Goal: Task Accomplishment & Management: Use online tool/utility

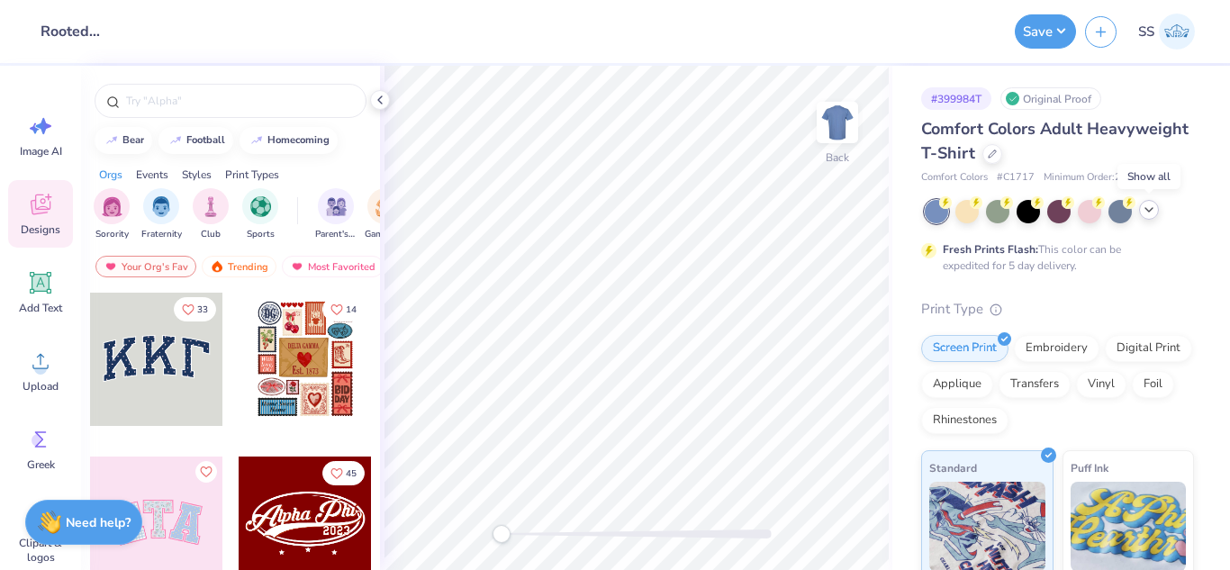
click at [1155, 213] on icon at bounding box center [1149, 210] width 14 height 14
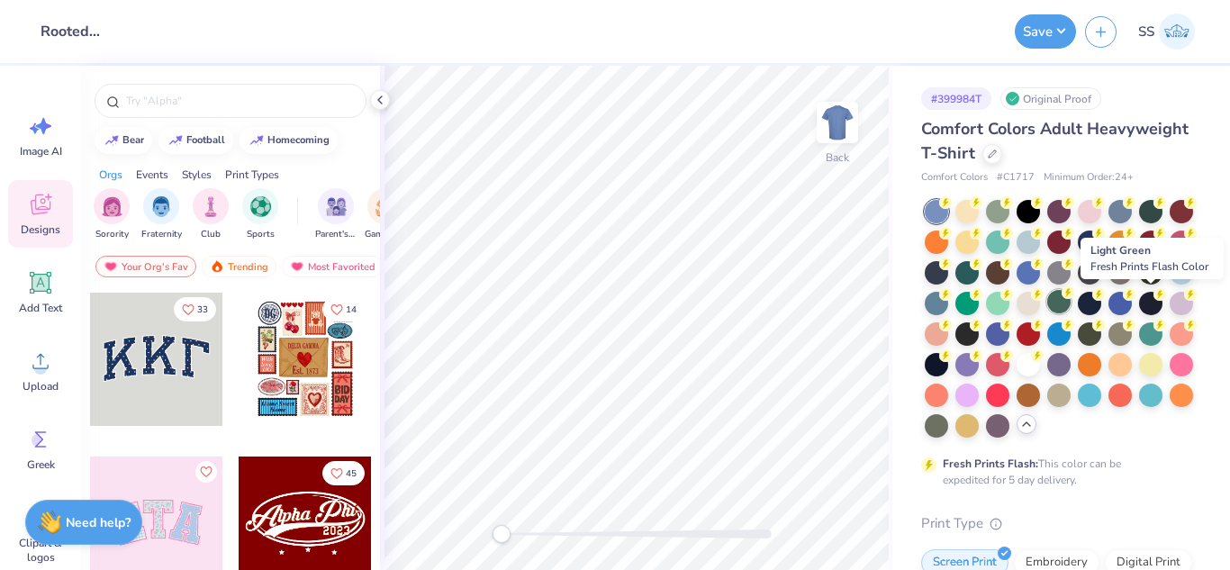
click at [1071, 305] on div at bounding box center [1058, 301] width 23 height 23
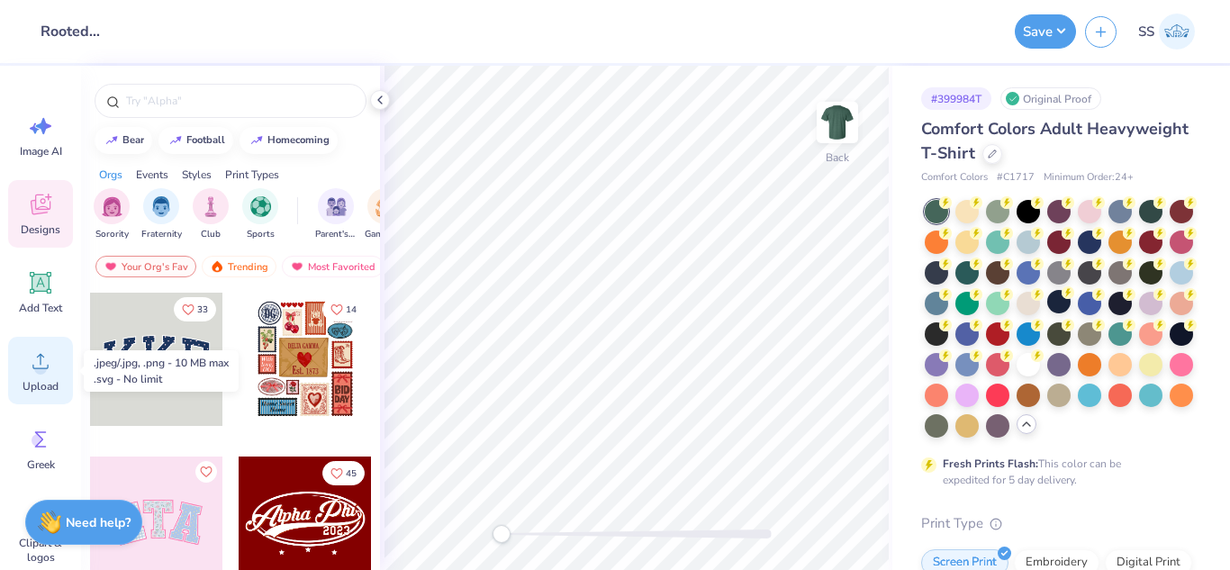
click at [38, 384] on span "Upload" at bounding box center [41, 386] width 36 height 14
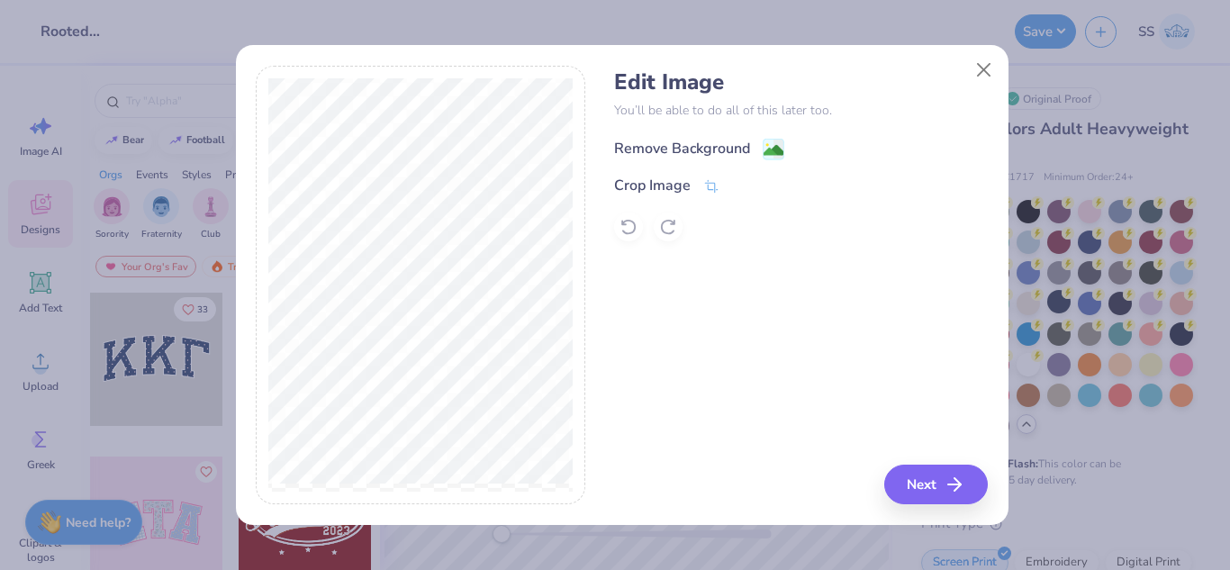
click at [759, 146] on div "Remove Background" at bounding box center [699, 149] width 170 height 23
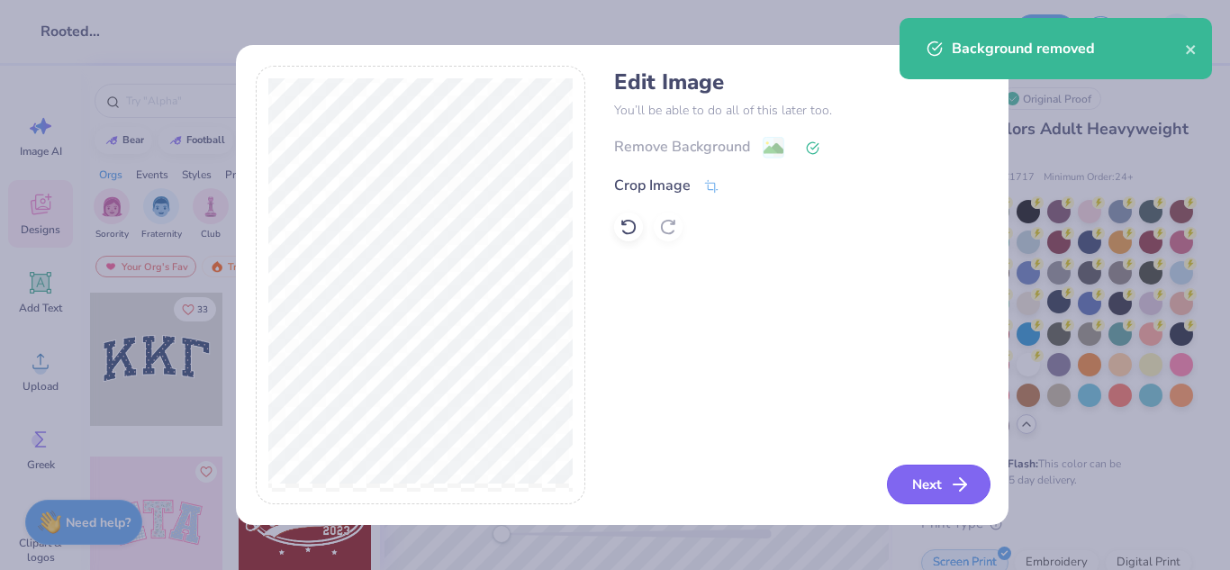
click at [962, 474] on icon "button" at bounding box center [960, 485] width 22 height 22
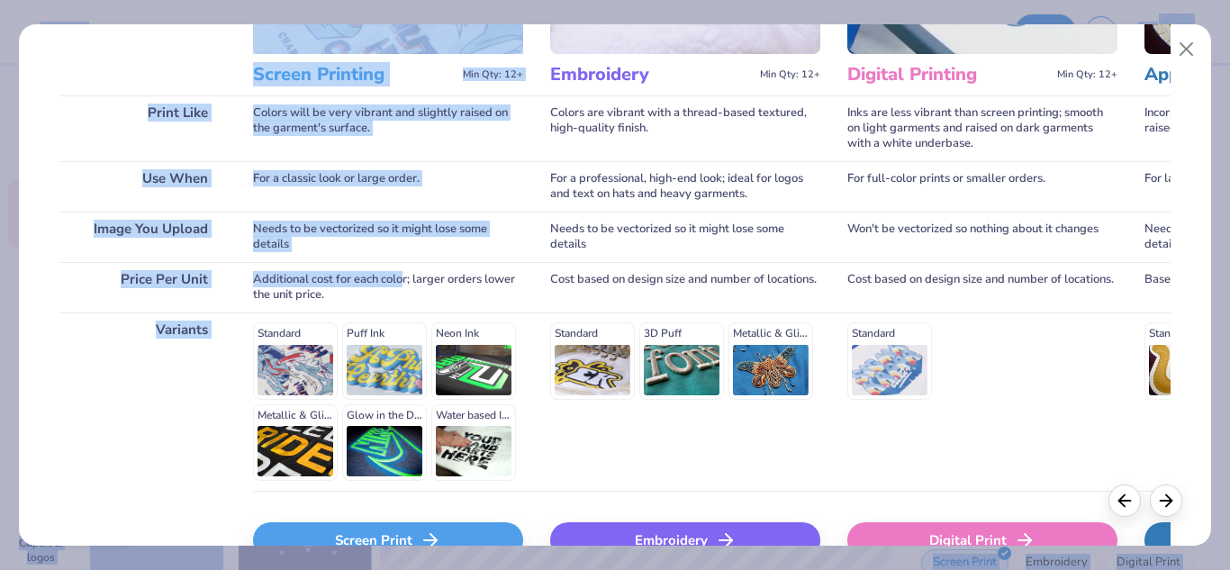
scroll to position [328, 0]
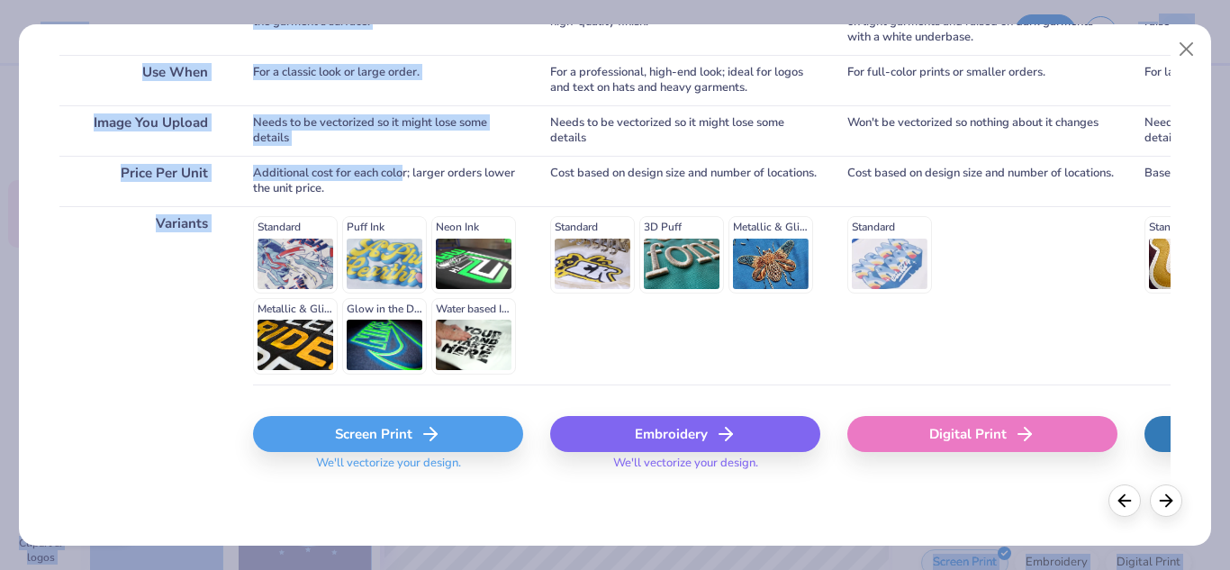
drag, startPoint x: 406, startPoint y: 502, endPoint x: 440, endPoint y: 573, distance: 78.9
click at [440, 569] on html "Design Title Rooted Plant + Coffee Merch Save SS Image AI Designs Add Text Uplo…" at bounding box center [615, 285] width 1230 height 570
click at [363, 434] on div "Screen Print" at bounding box center [388, 434] width 270 height 36
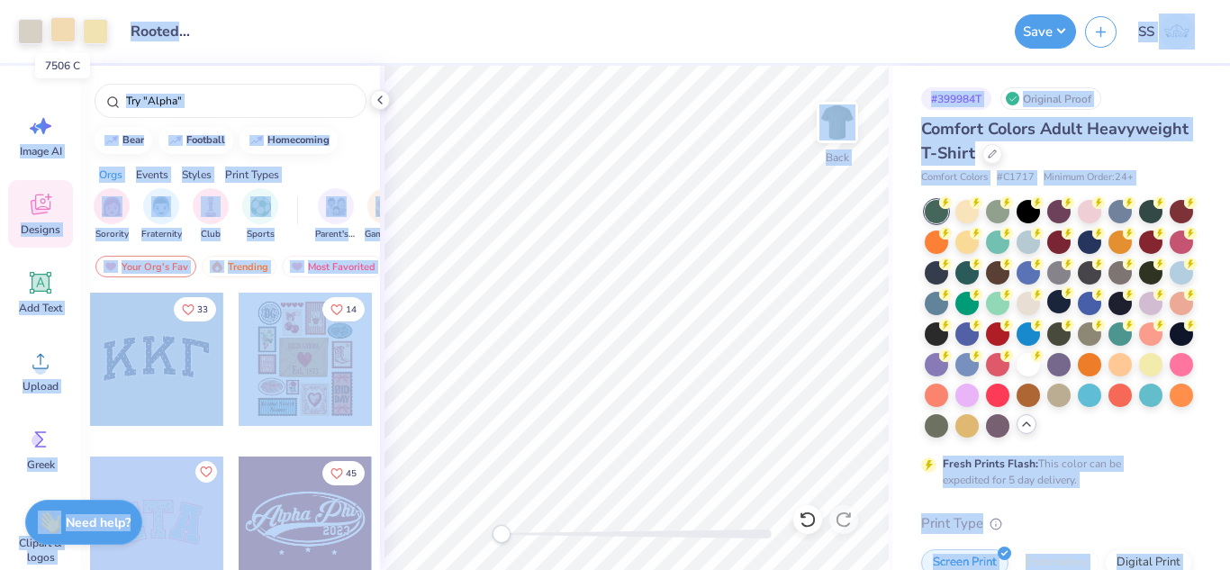
click at [59, 31] on div at bounding box center [62, 29] width 25 height 25
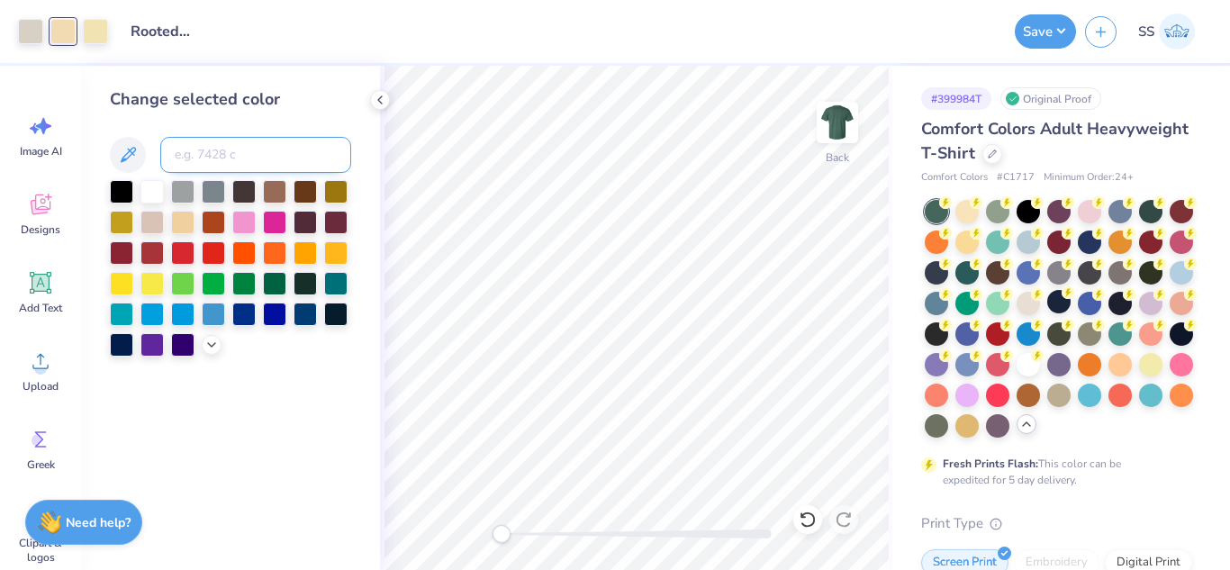
click at [194, 151] on input at bounding box center [255, 155] width 191 height 36
type input "7527"
click at [70, 36] on div at bounding box center [62, 29] width 25 height 25
click at [204, 142] on input at bounding box center [255, 155] width 191 height 36
type input "7527"
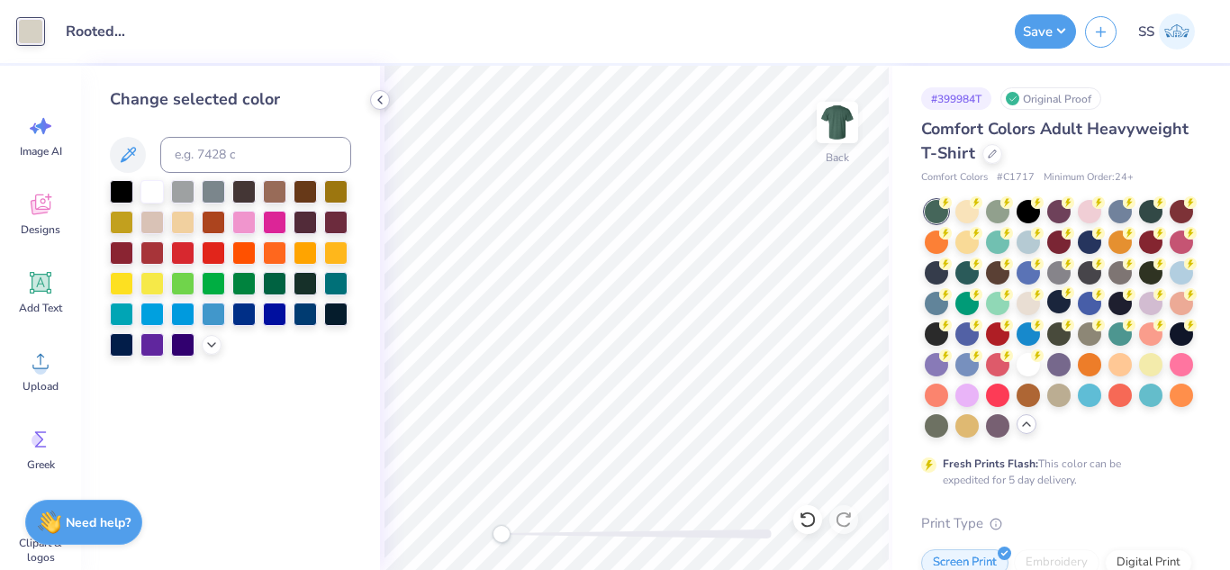
click at [381, 103] on polyline at bounding box center [380, 99] width 4 height 7
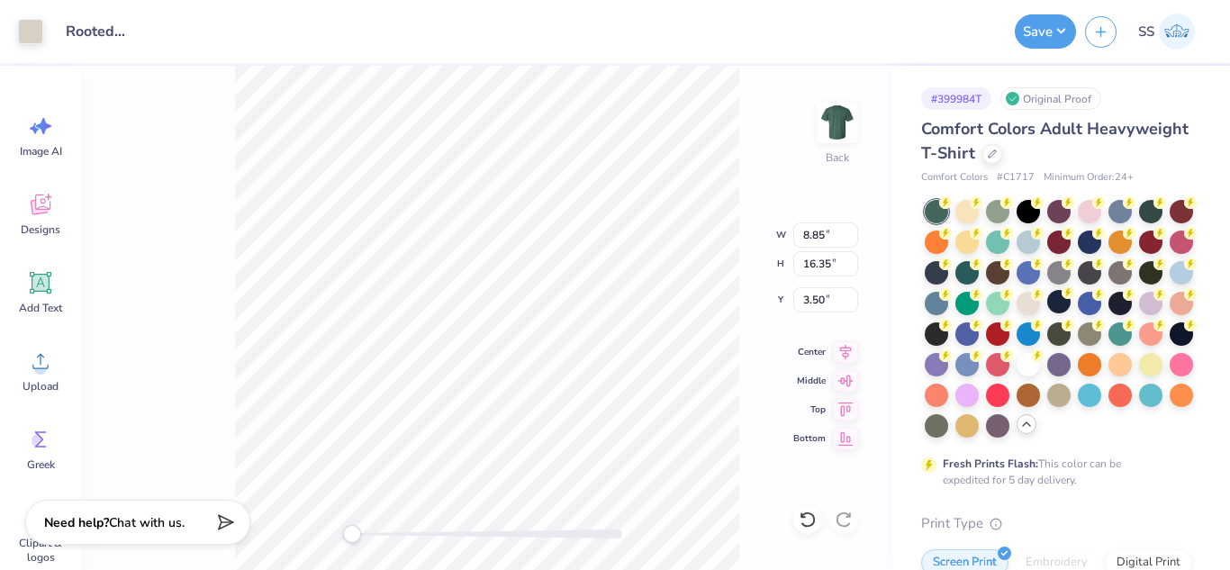
type input "8.85"
type input "16.35"
click at [1039, 28] on button "Save" at bounding box center [1045, 29] width 61 height 34
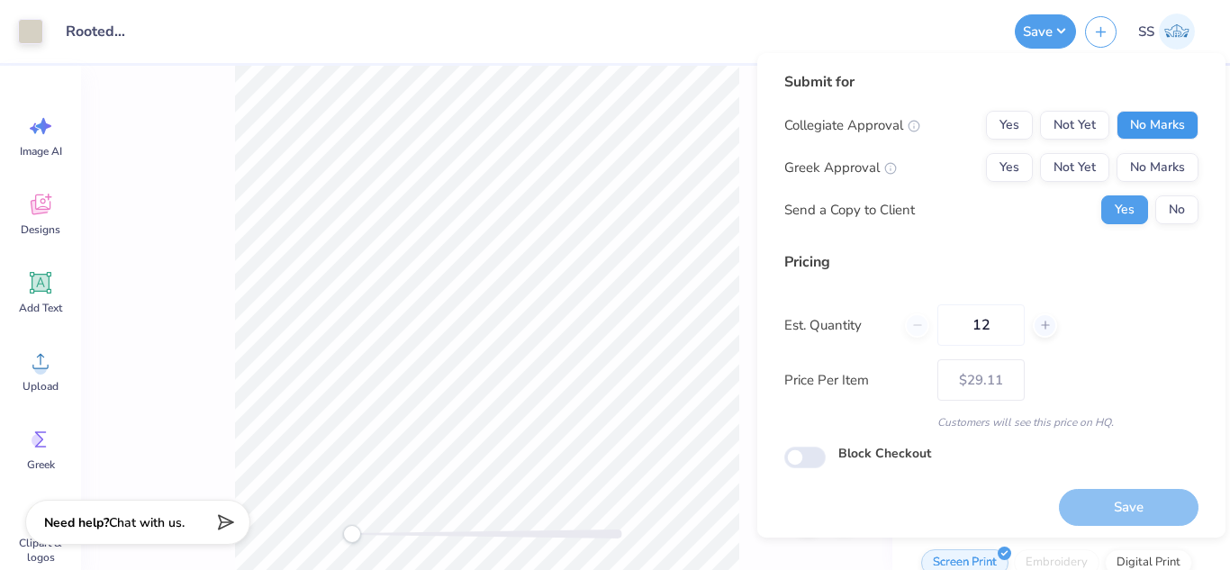
click at [1127, 121] on button "No Marks" at bounding box center [1158, 125] width 82 height 29
click at [1140, 157] on button "No Marks" at bounding box center [1158, 167] width 82 height 29
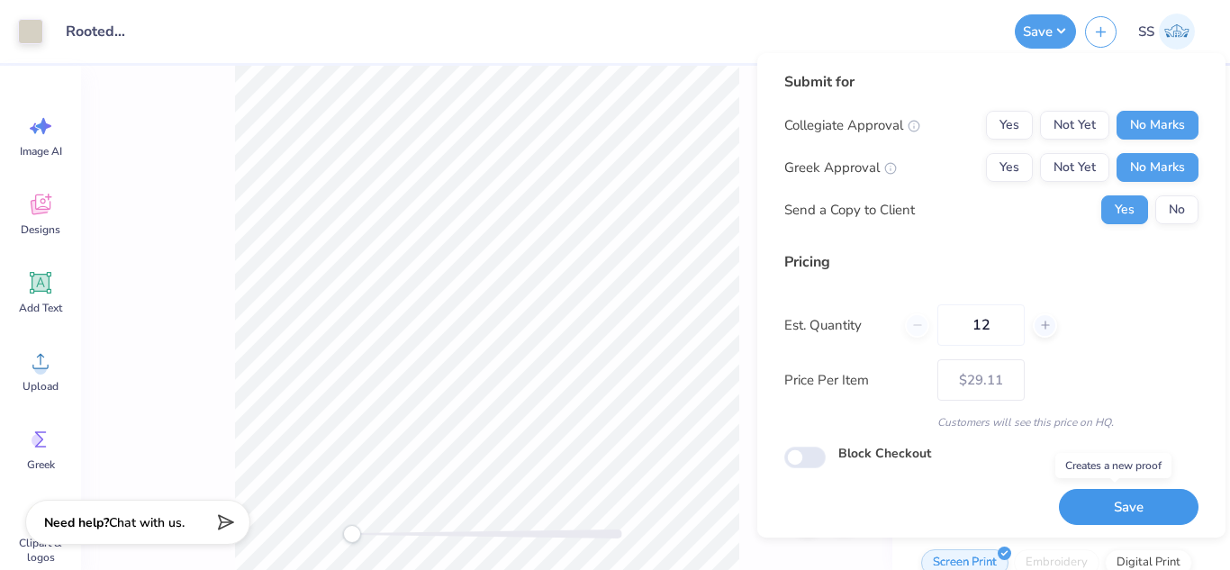
click at [1124, 499] on button "Save" at bounding box center [1129, 507] width 140 height 37
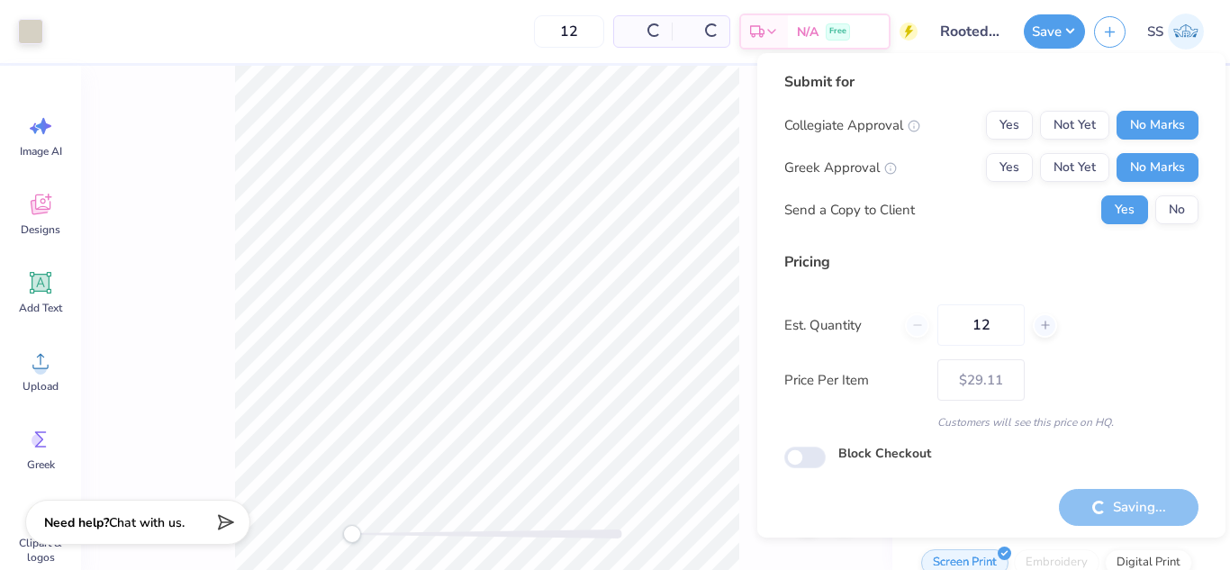
type input "– –"
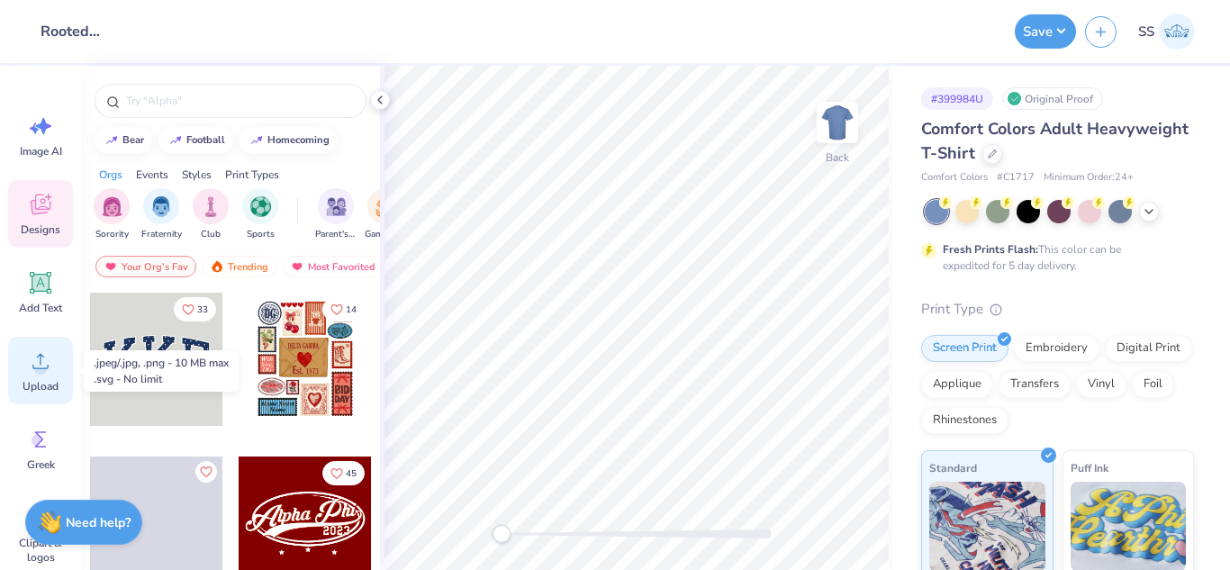
click at [23, 380] on span "Upload" at bounding box center [41, 386] width 36 height 14
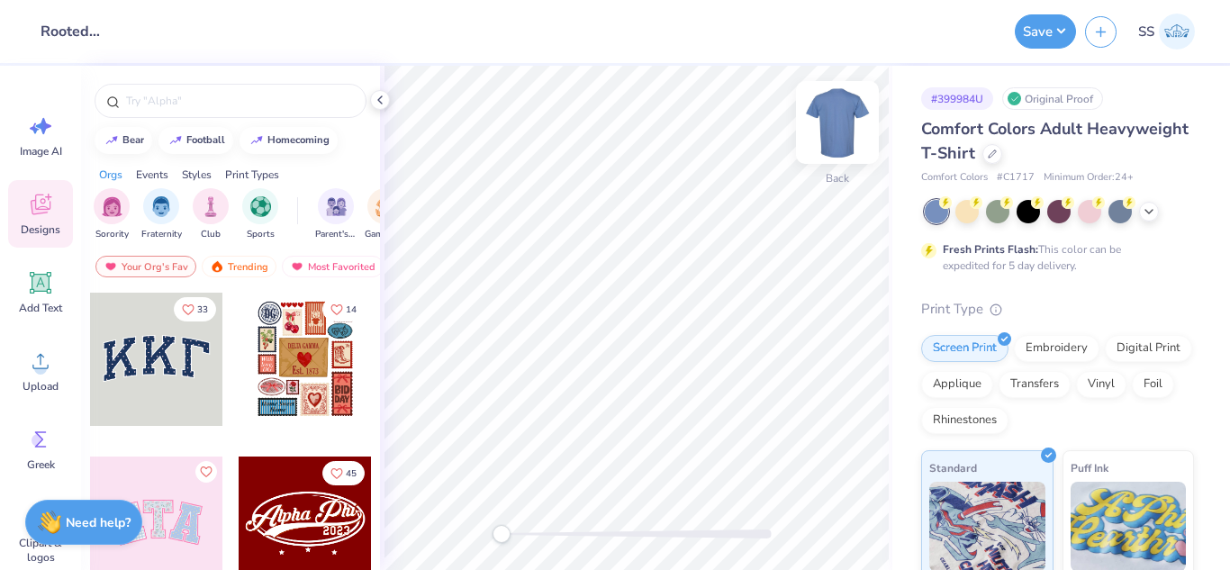
click at [853, 122] on img at bounding box center [837, 122] width 72 height 72
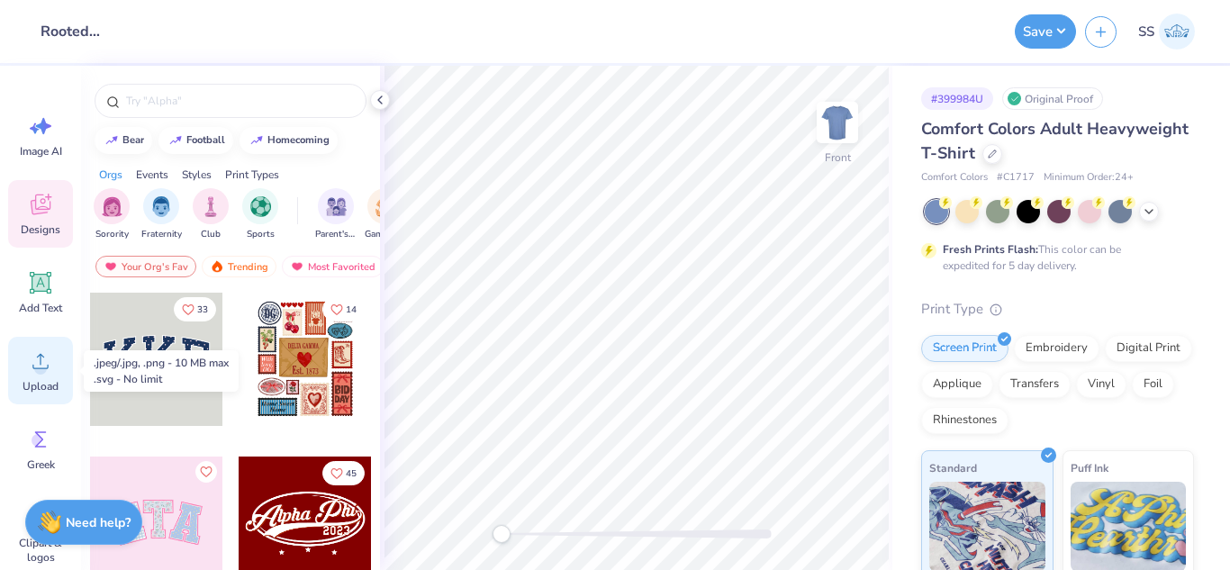
click at [27, 375] on div "Upload" at bounding box center [40, 371] width 65 height 68
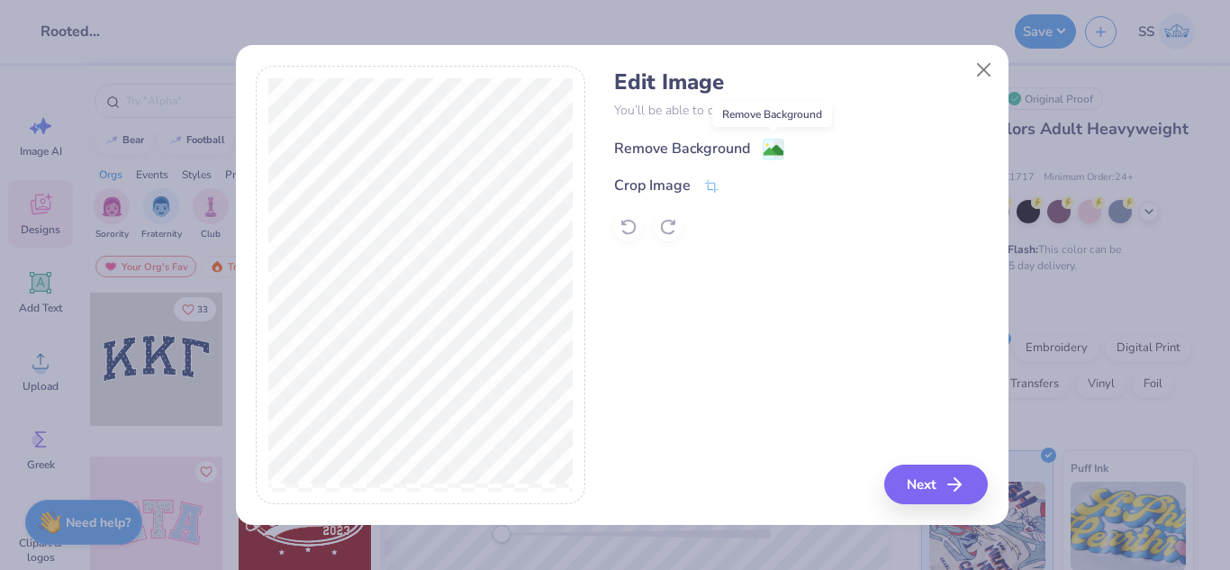
click at [775, 144] on image at bounding box center [774, 150] width 20 height 20
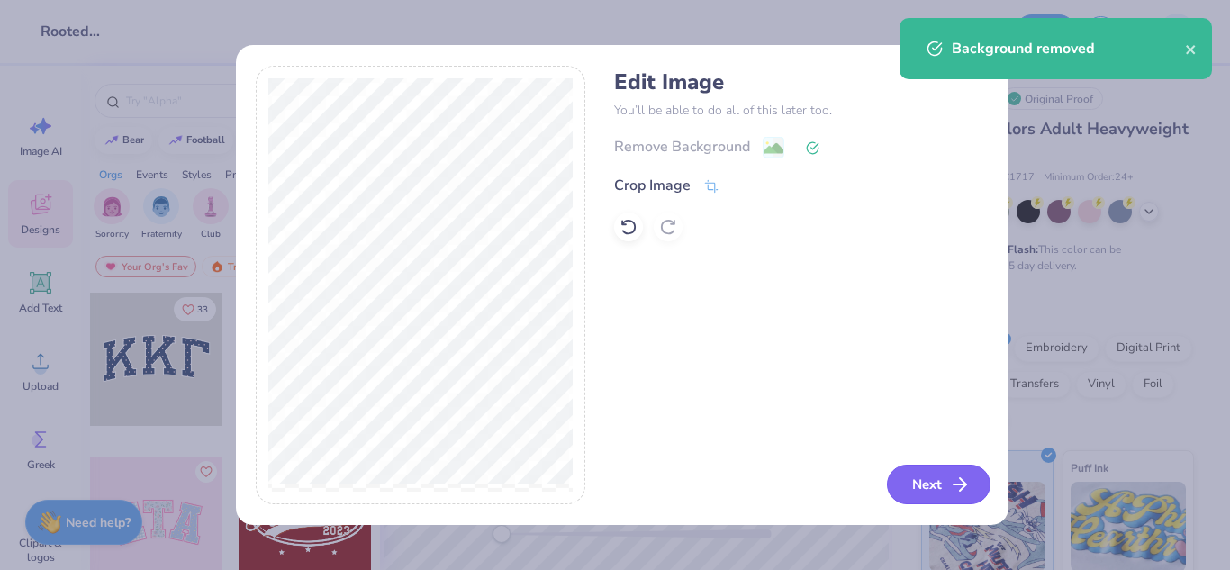
click at [936, 478] on button "Next" at bounding box center [939, 485] width 104 height 40
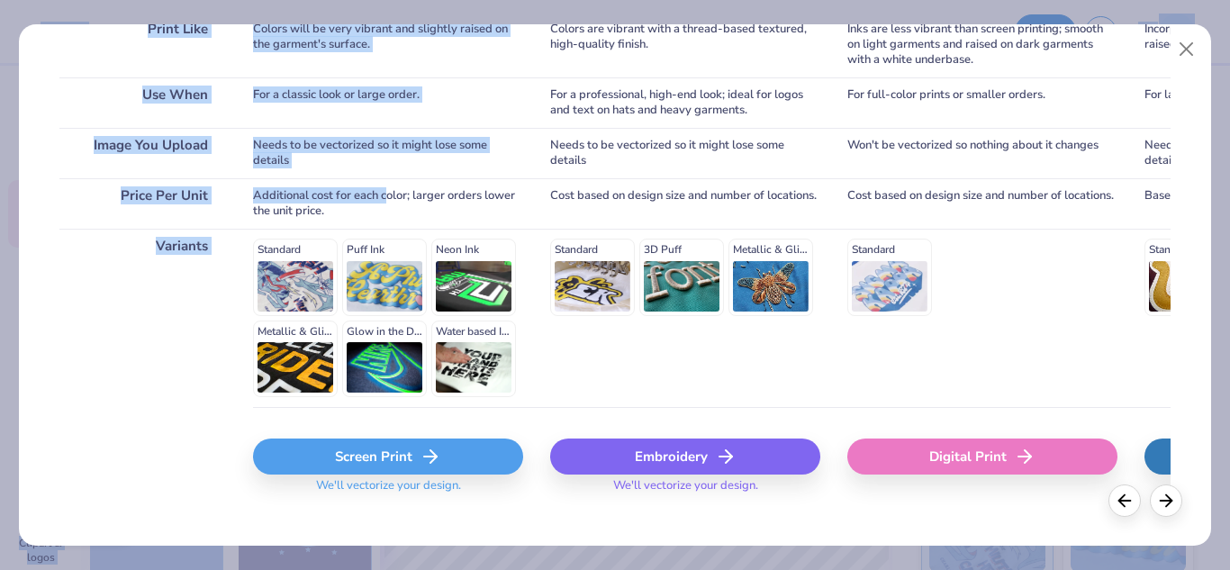
drag, startPoint x: 389, startPoint y: 501, endPoint x: 437, endPoint y: 583, distance: 95.6
click at [437, 569] on html "Design Title Rooted Plant + Coffee Merch Save SS Image AI Designs Add Text Uplo…" at bounding box center [615, 285] width 1230 height 570
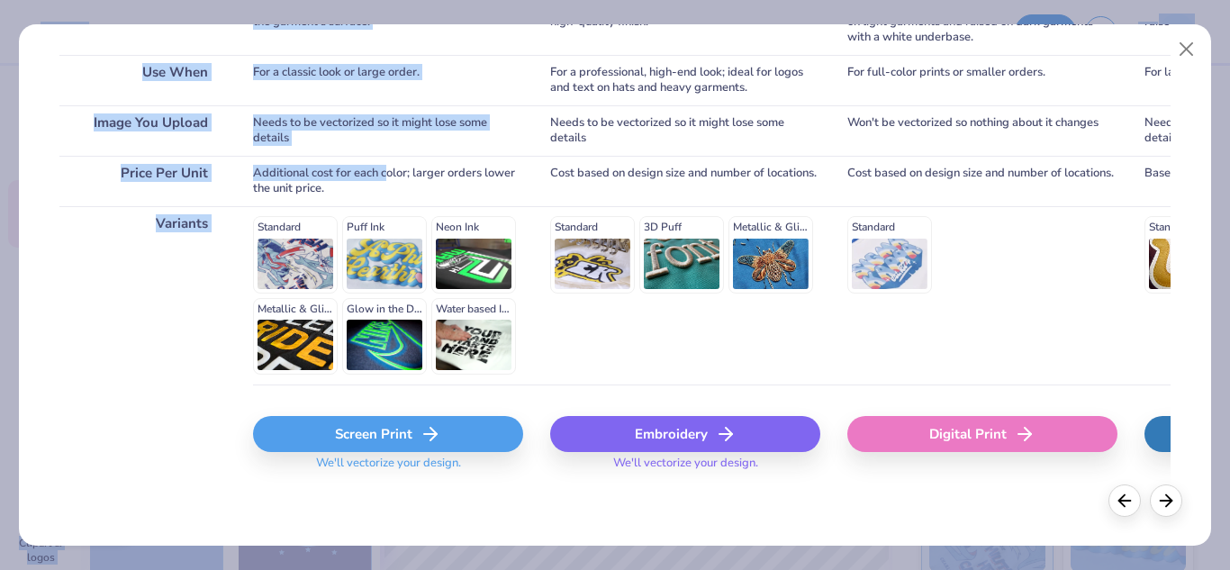
click at [320, 448] on div "Screen Print" at bounding box center [388, 434] width 270 height 36
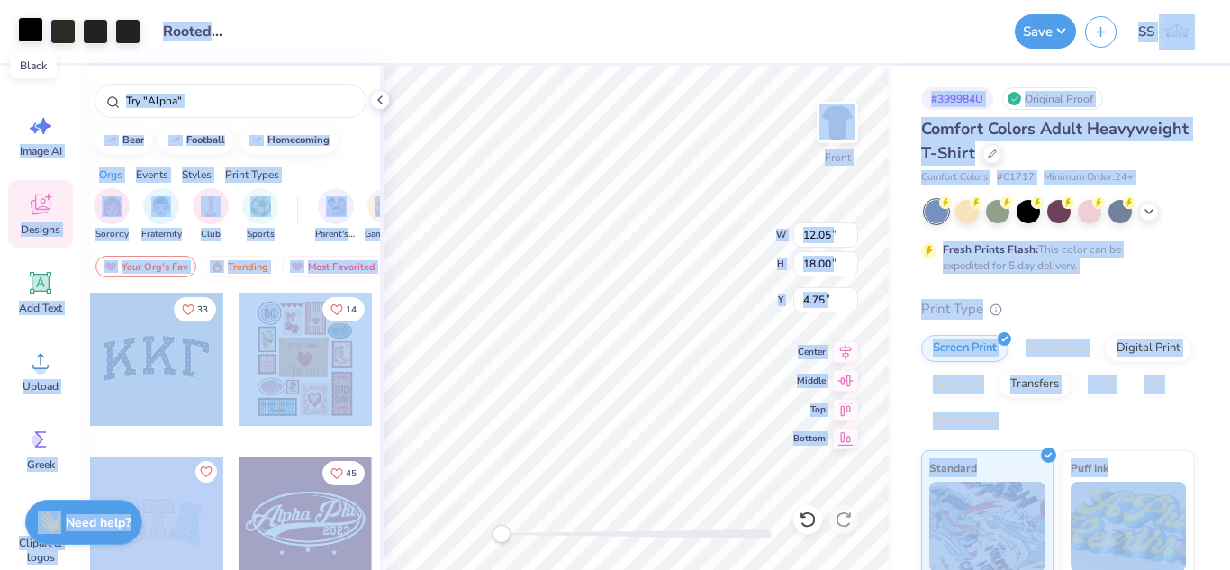
click at [35, 27] on div at bounding box center [30, 29] width 25 height 25
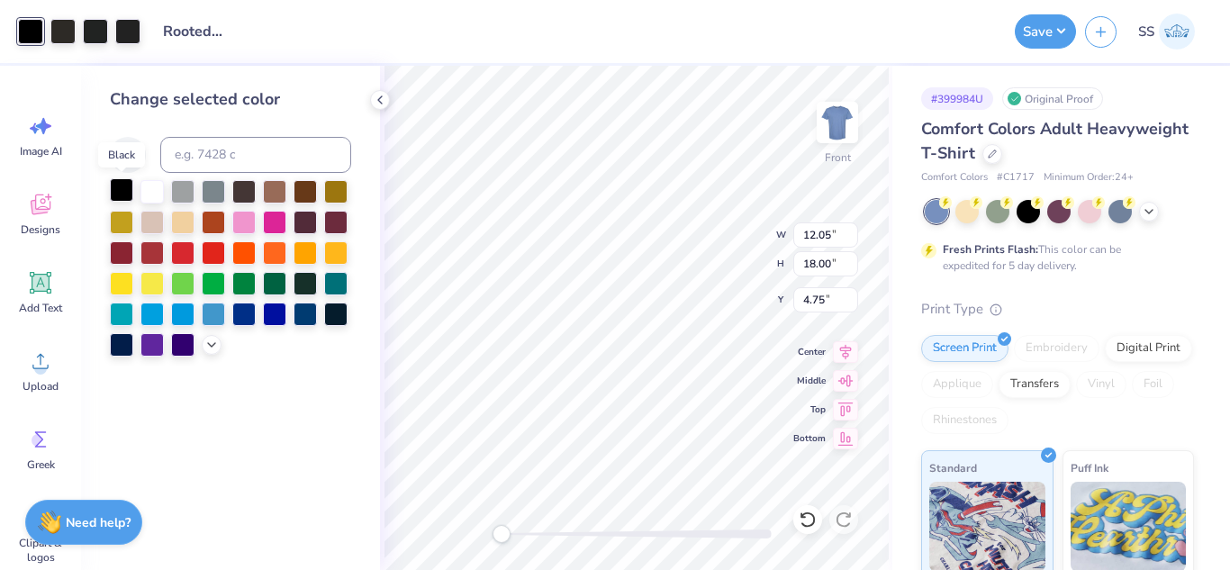
click at [114, 191] on div at bounding box center [121, 189] width 23 height 23
click at [68, 22] on div at bounding box center [62, 29] width 25 height 25
click at [122, 196] on div at bounding box center [121, 189] width 23 height 23
click at [68, 38] on div at bounding box center [62, 29] width 25 height 25
click at [113, 181] on div at bounding box center [121, 189] width 23 height 23
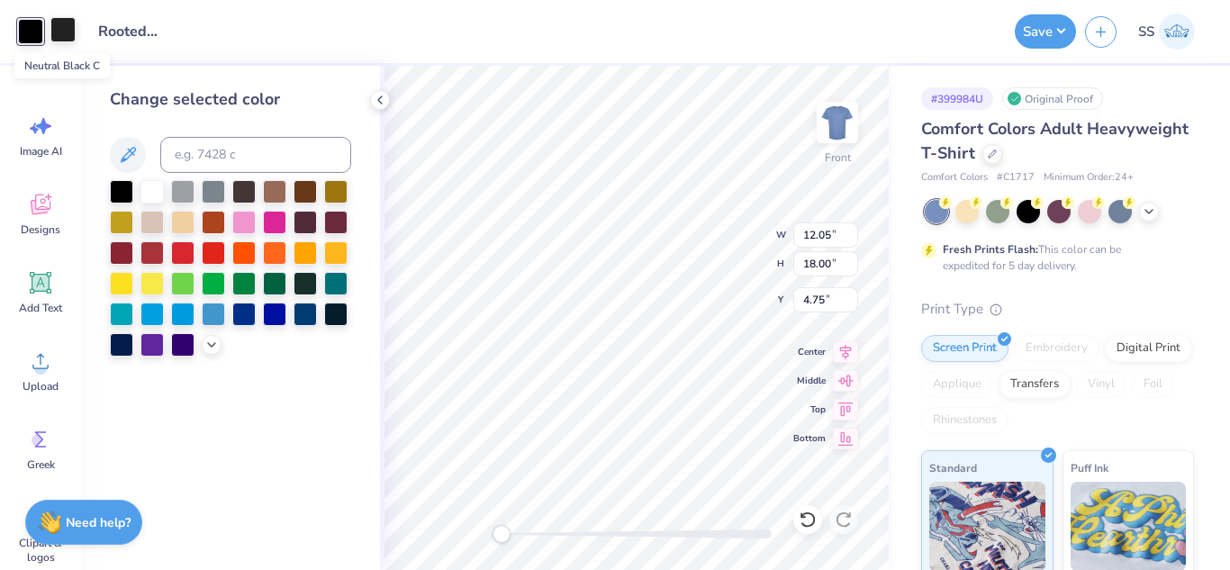
click at [59, 28] on div at bounding box center [62, 29] width 25 height 25
click at [119, 201] on div at bounding box center [121, 189] width 23 height 23
type input "10.00"
type input "14.93"
type input "11.19"
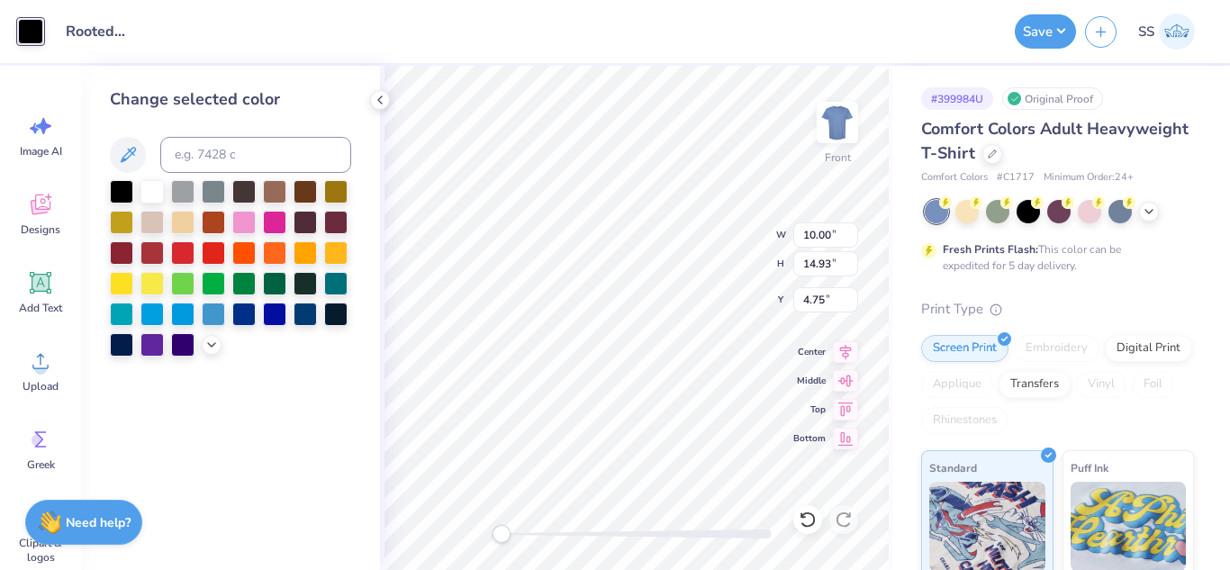
type input "16.72"
type input "10.77"
type input "16.09"
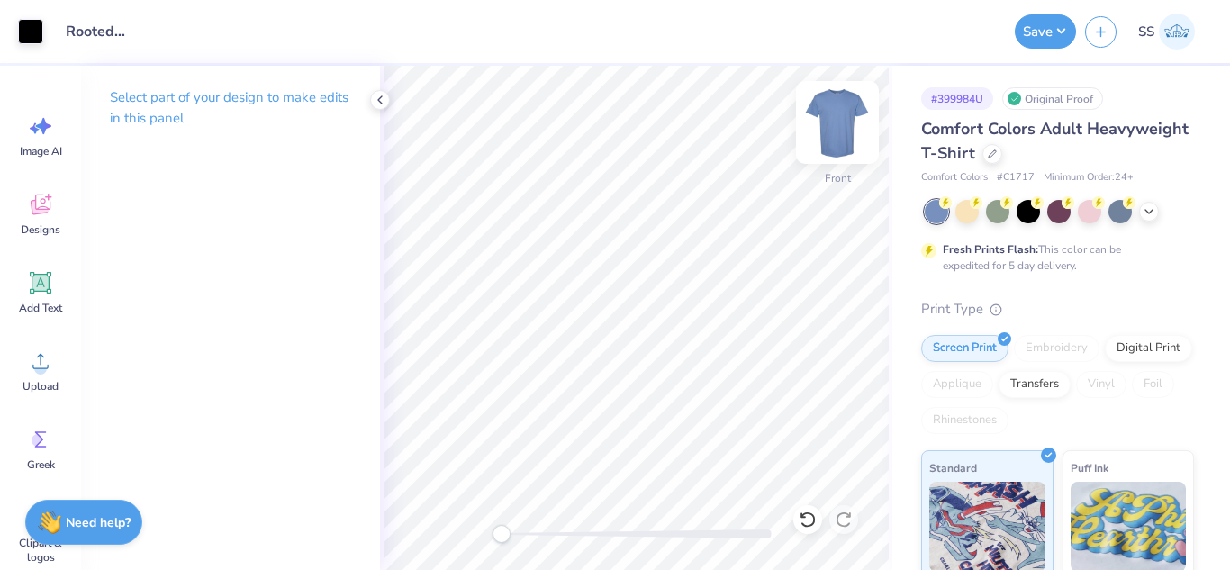
click at [811, 133] on img at bounding box center [837, 122] width 72 height 72
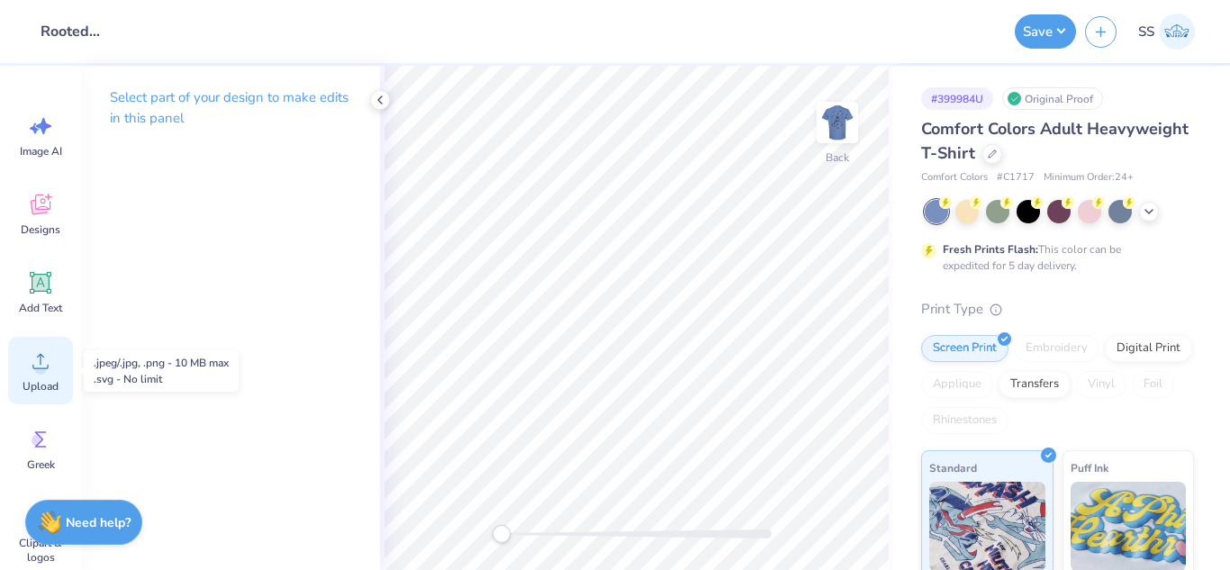
click at [50, 355] on icon at bounding box center [40, 361] width 27 height 27
click at [51, 373] on icon at bounding box center [40, 361] width 27 height 27
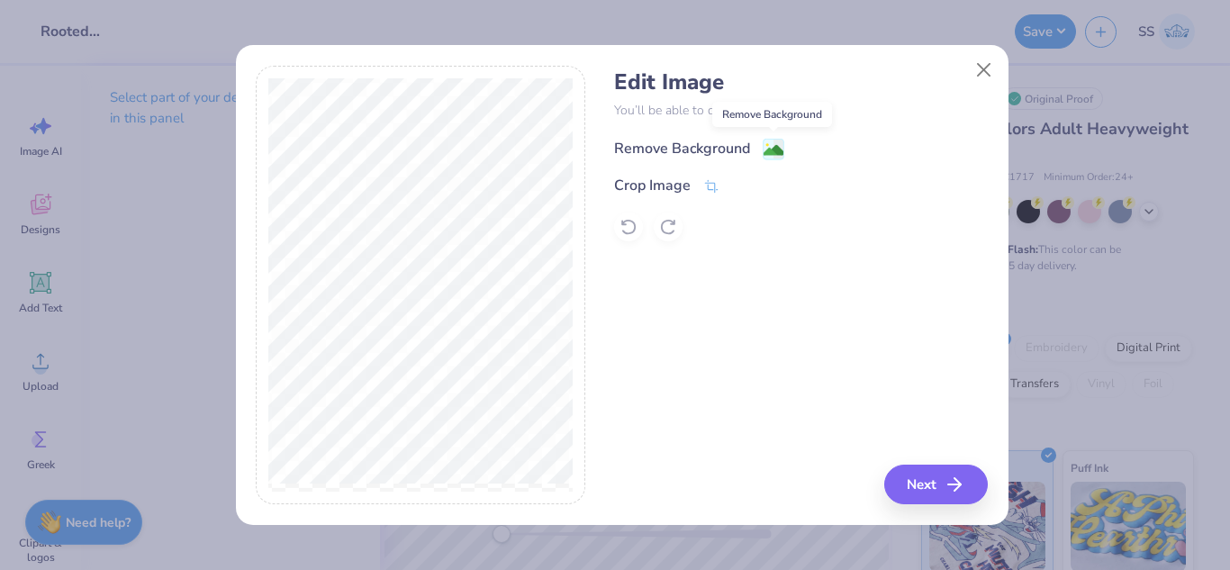
click at [775, 155] on image at bounding box center [774, 150] width 20 height 20
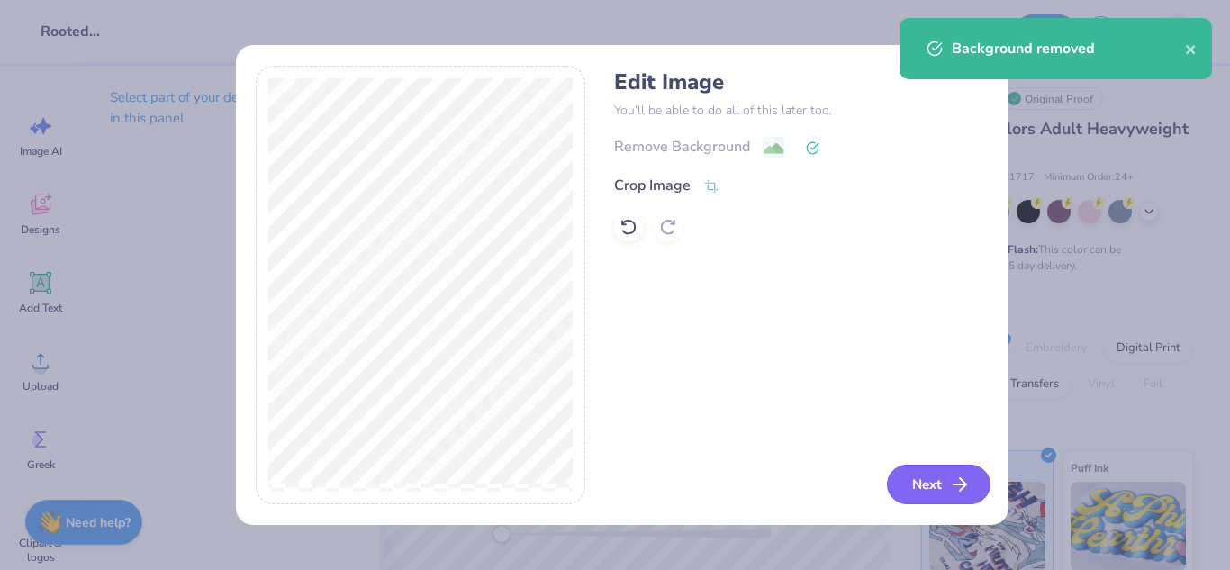
click at [945, 497] on button "Next" at bounding box center [939, 485] width 104 height 40
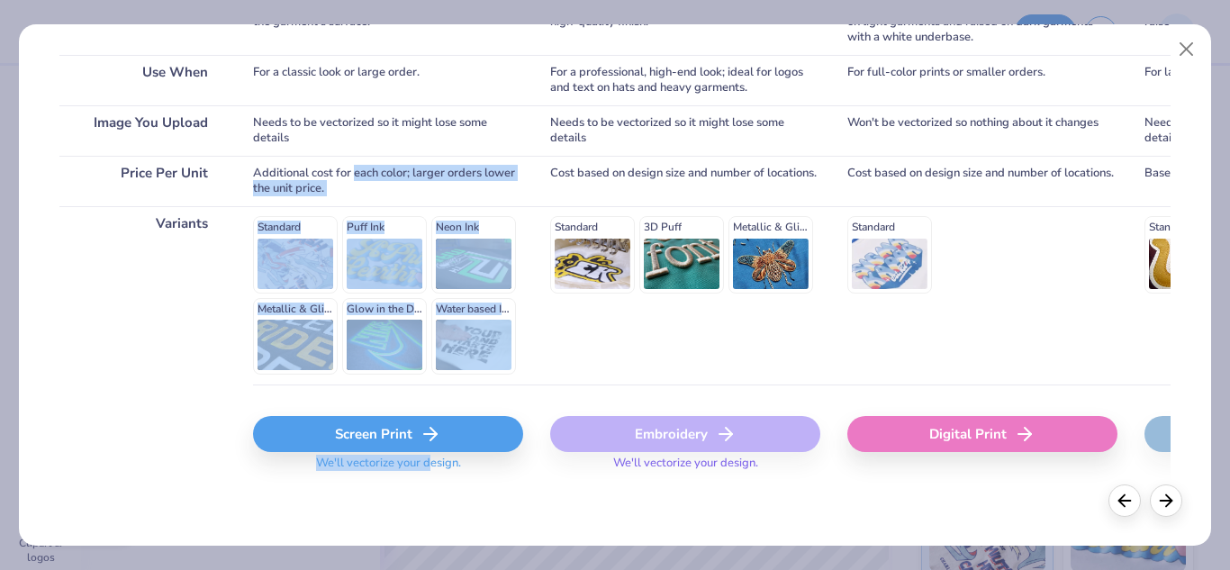
drag, startPoint x: 357, startPoint y: 495, endPoint x: 428, endPoint y: 567, distance: 100.6
click at [428, 567] on div "Choose Print Type You can change this later. Print Like Use When Image You Uplo…" at bounding box center [615, 285] width 1230 height 570
click at [355, 443] on div "Screen Print" at bounding box center [388, 434] width 270 height 36
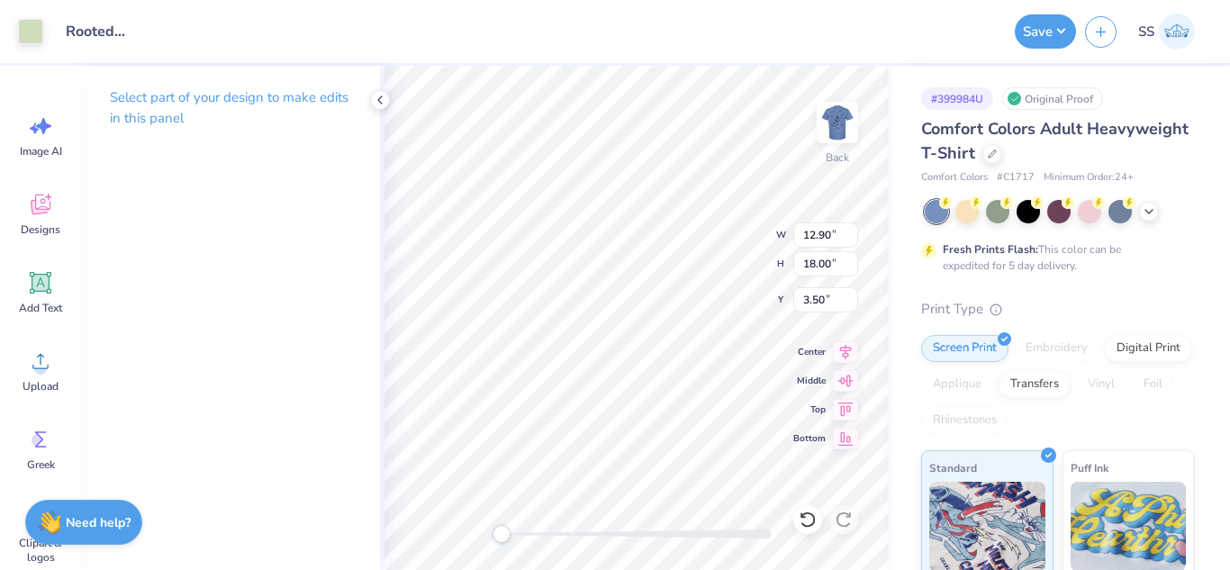
type input "2.29"
type input "3.19"
click at [37, 23] on div at bounding box center [30, 29] width 25 height 25
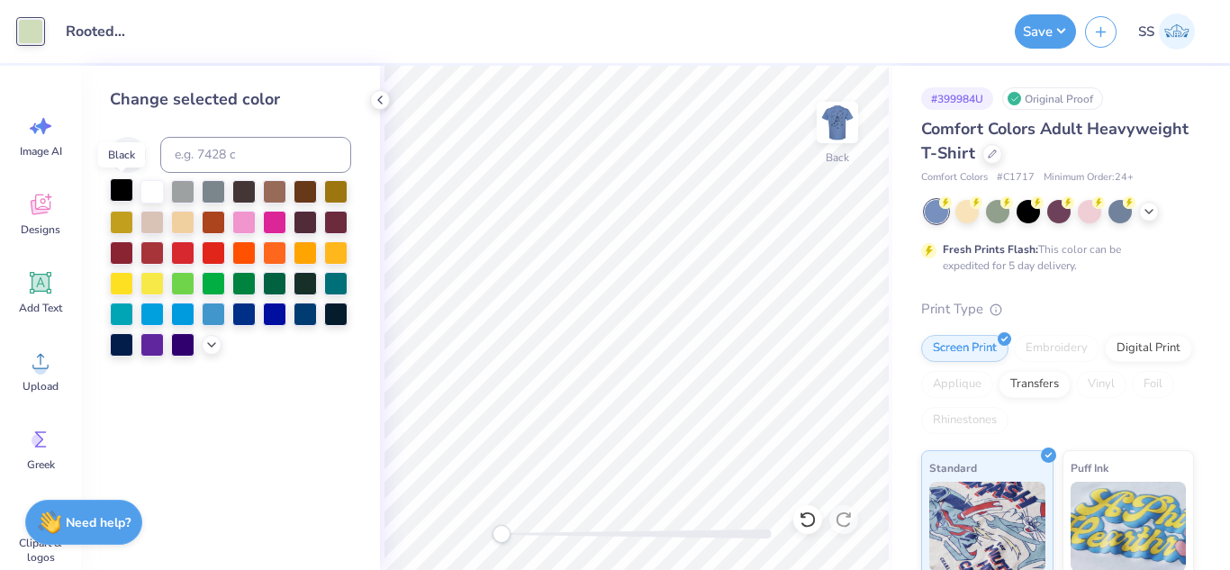
click at [119, 180] on div at bounding box center [121, 189] width 23 height 23
click at [1063, 38] on button "Save" at bounding box center [1045, 29] width 61 height 34
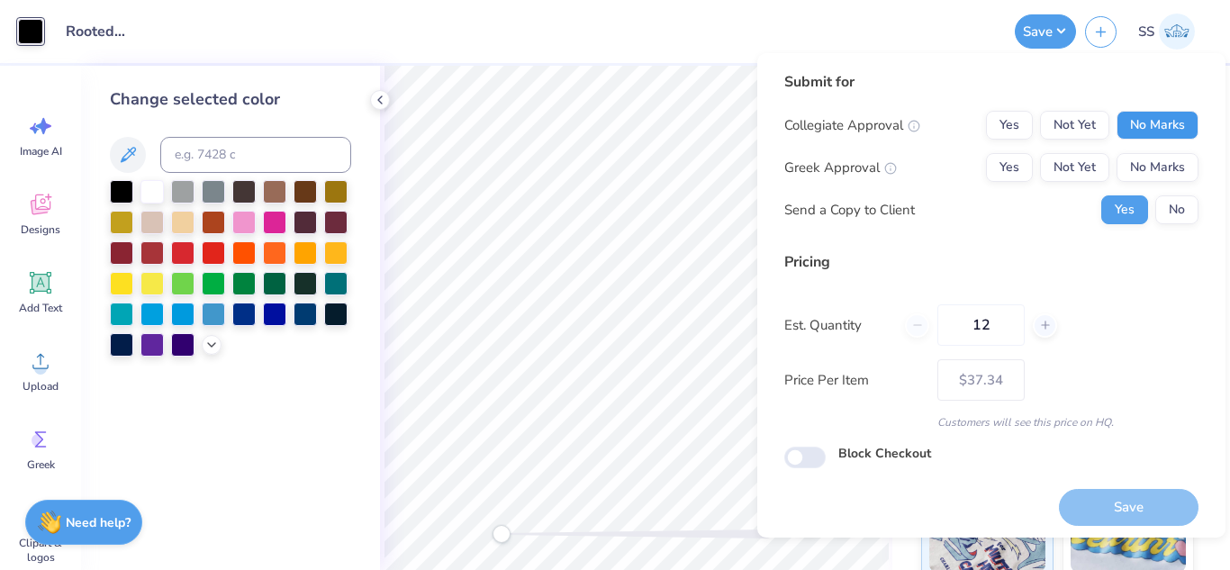
click at [1117, 126] on button "No Marks" at bounding box center [1158, 125] width 82 height 29
click at [1125, 171] on button "No Marks" at bounding box center [1158, 167] width 82 height 29
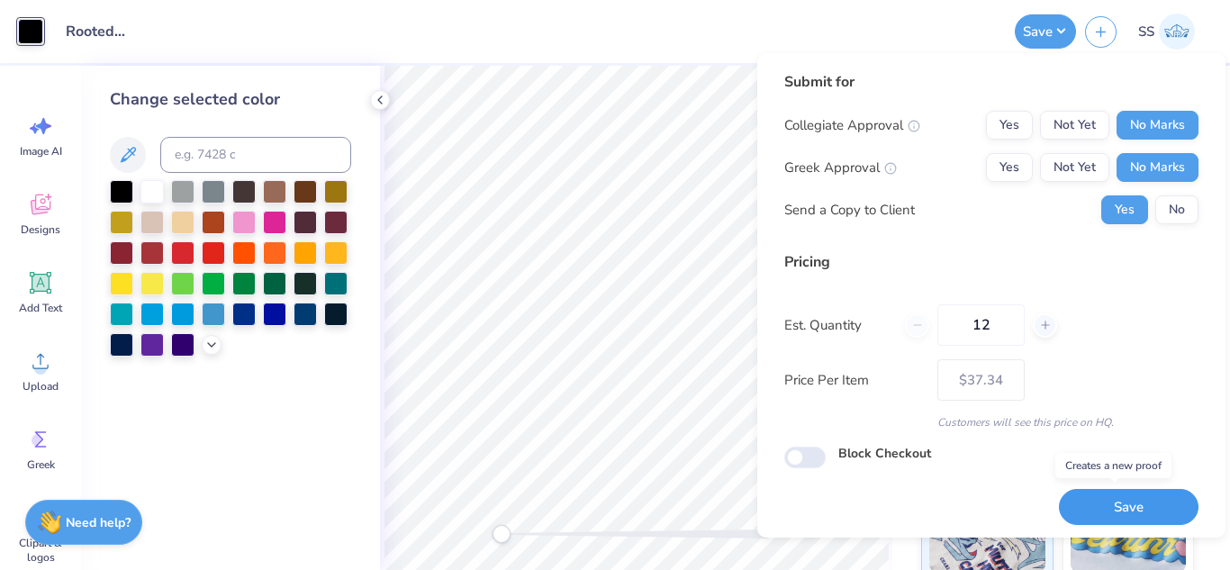
click at [1092, 504] on button "Save" at bounding box center [1129, 507] width 140 height 37
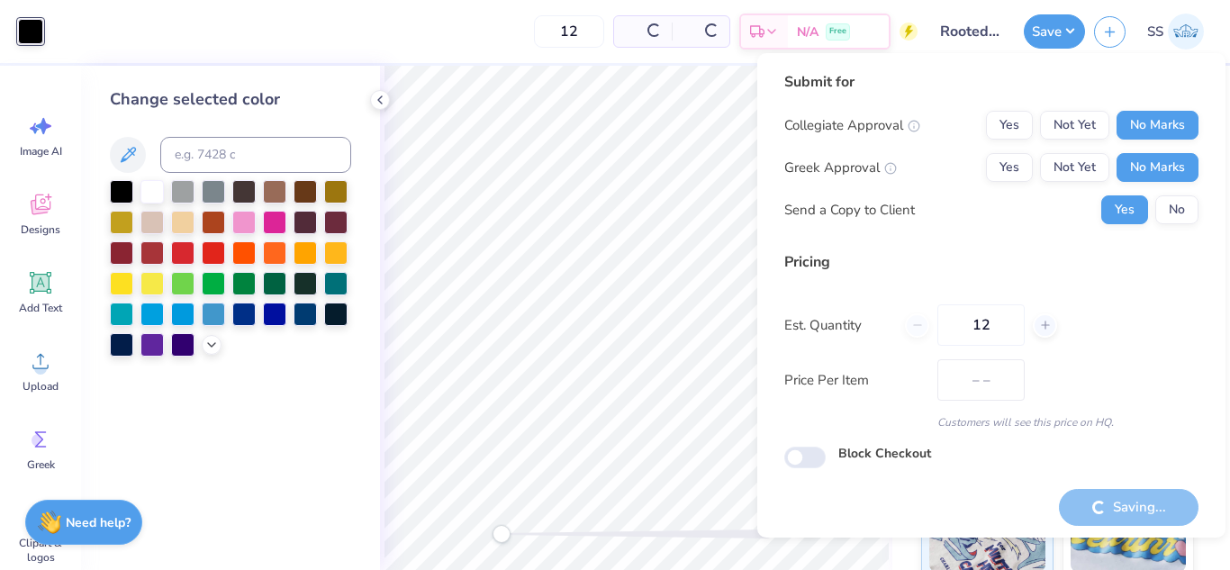
type input "$37.34"
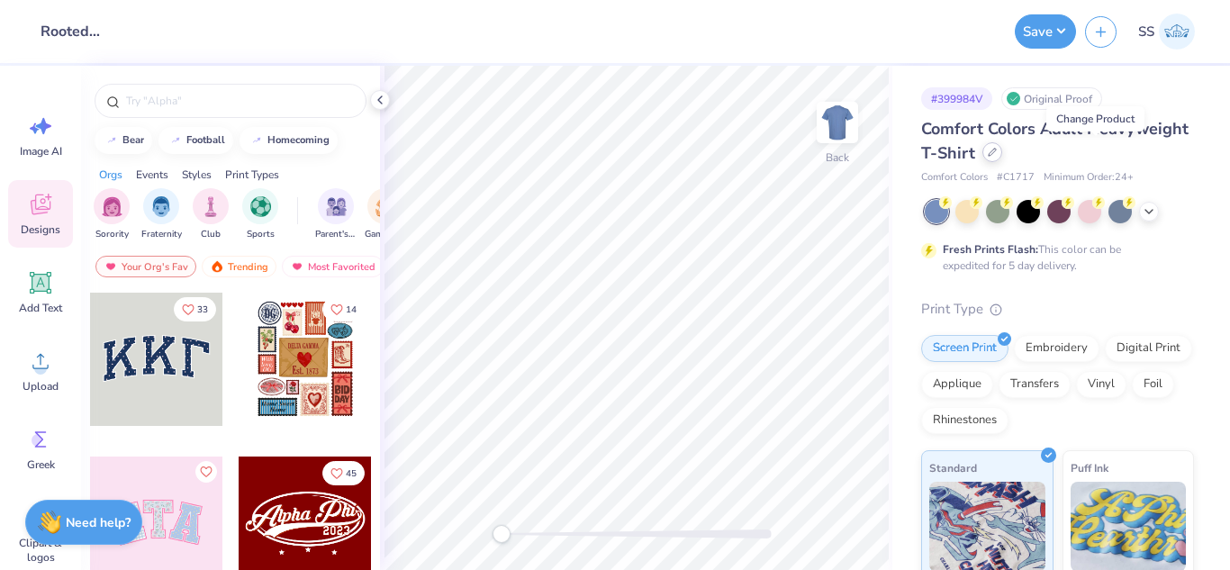
click at [996, 151] on icon at bounding box center [992, 152] width 7 height 7
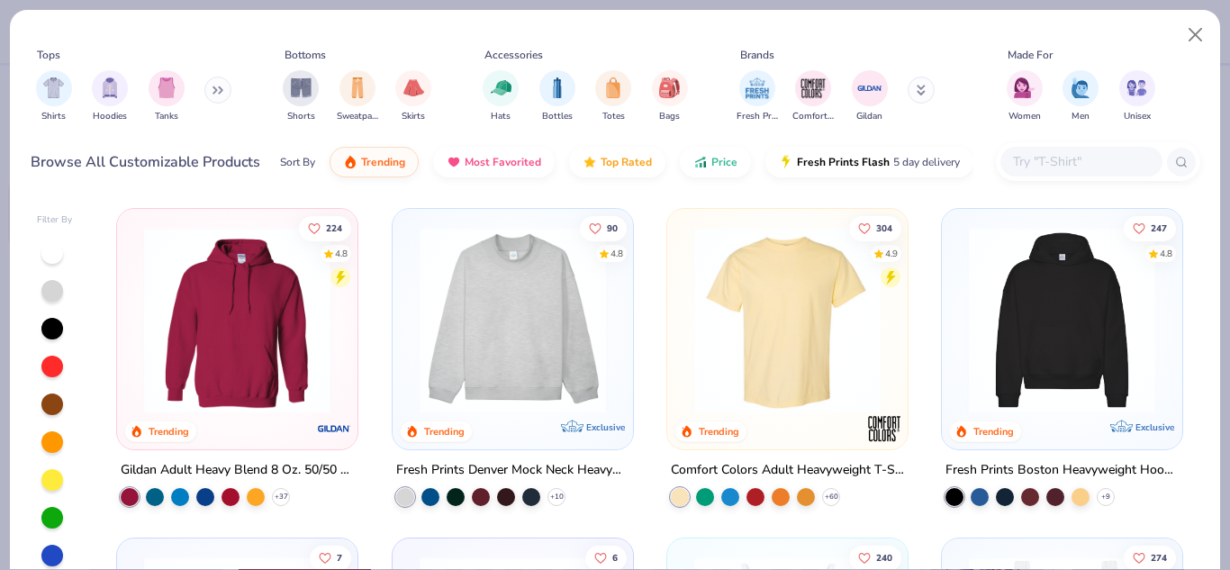
click at [1177, 126] on div "Tops Shirts Hoodies Tanks Bottoms Shorts Sweatpants Skirts Accessories Hats Bot…" at bounding box center [616, 88] width 1170 height 83
click at [1072, 152] on input "text" at bounding box center [1080, 161] width 139 height 21
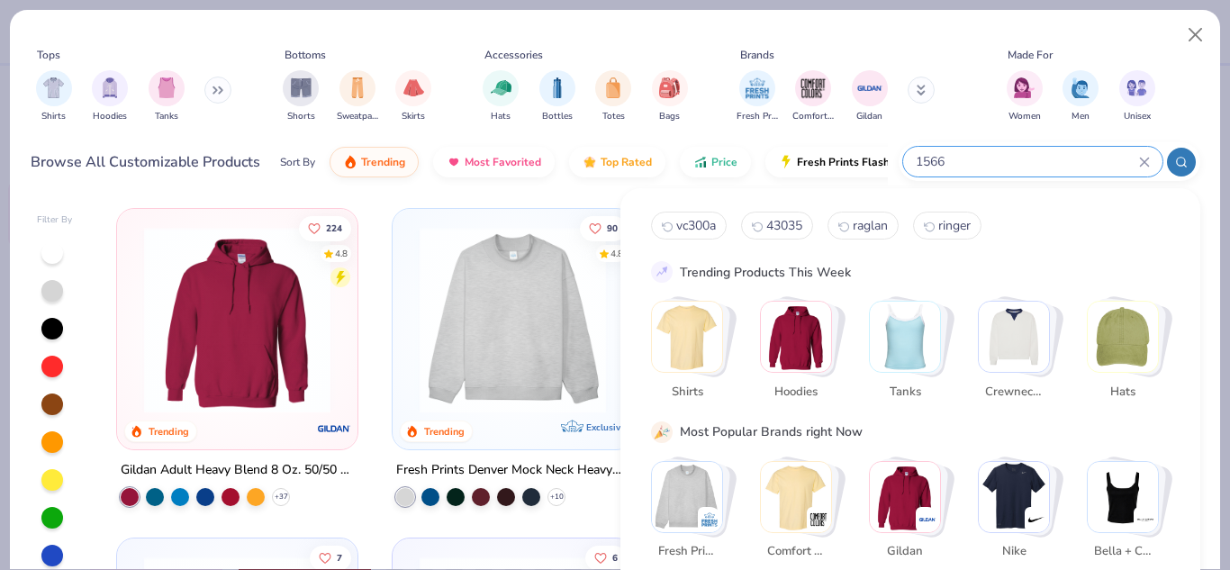
type input "1566"
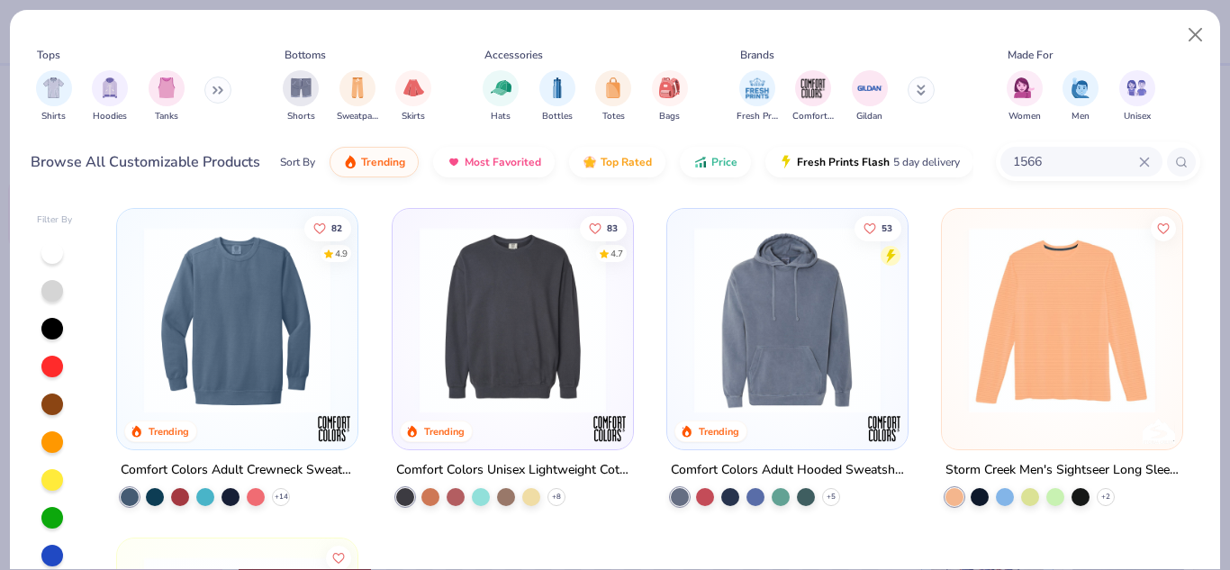
click at [242, 280] on img at bounding box center [237, 320] width 204 height 186
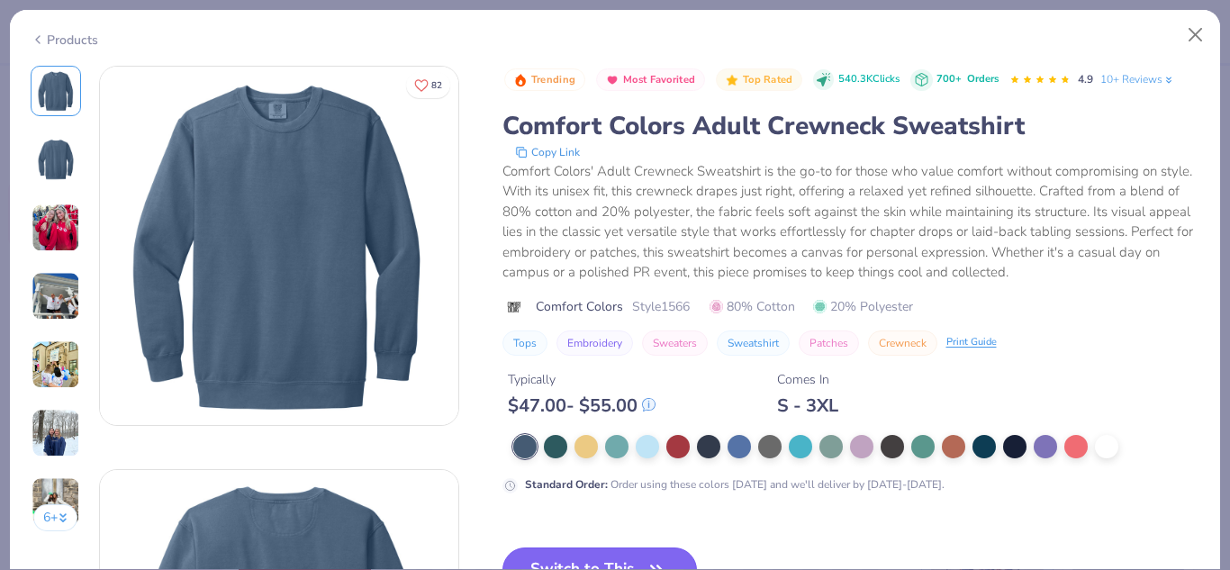
click at [575, 553] on button "Switch to This" at bounding box center [599, 569] width 195 height 45
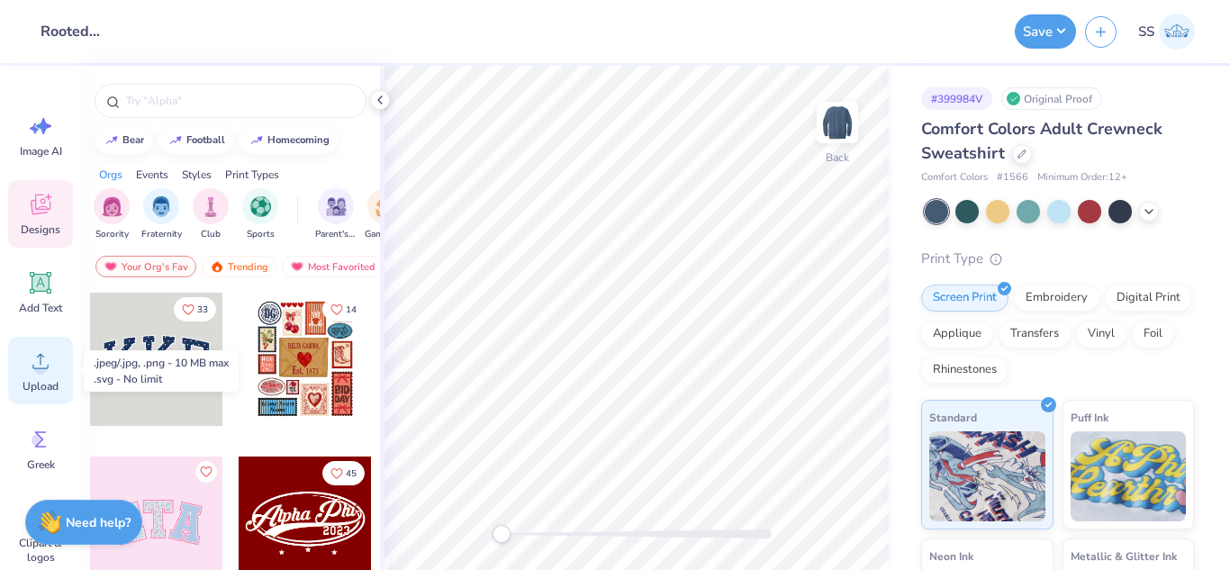
click at [57, 366] on div "Upload" at bounding box center [40, 371] width 65 height 68
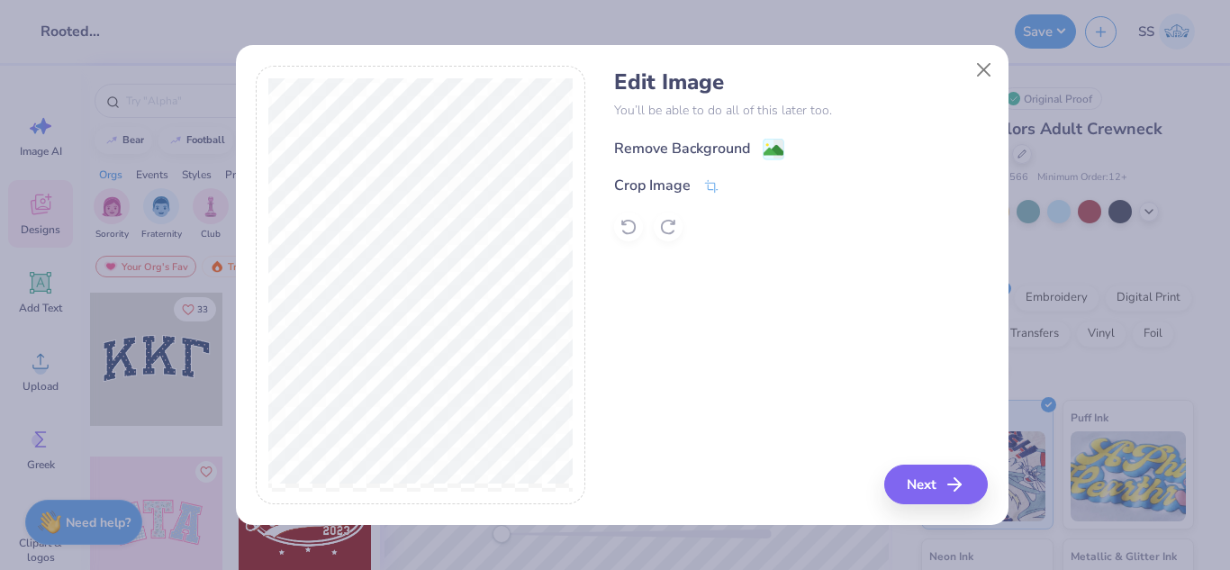
click at [755, 149] on div "Remove Background" at bounding box center [699, 149] width 170 height 23
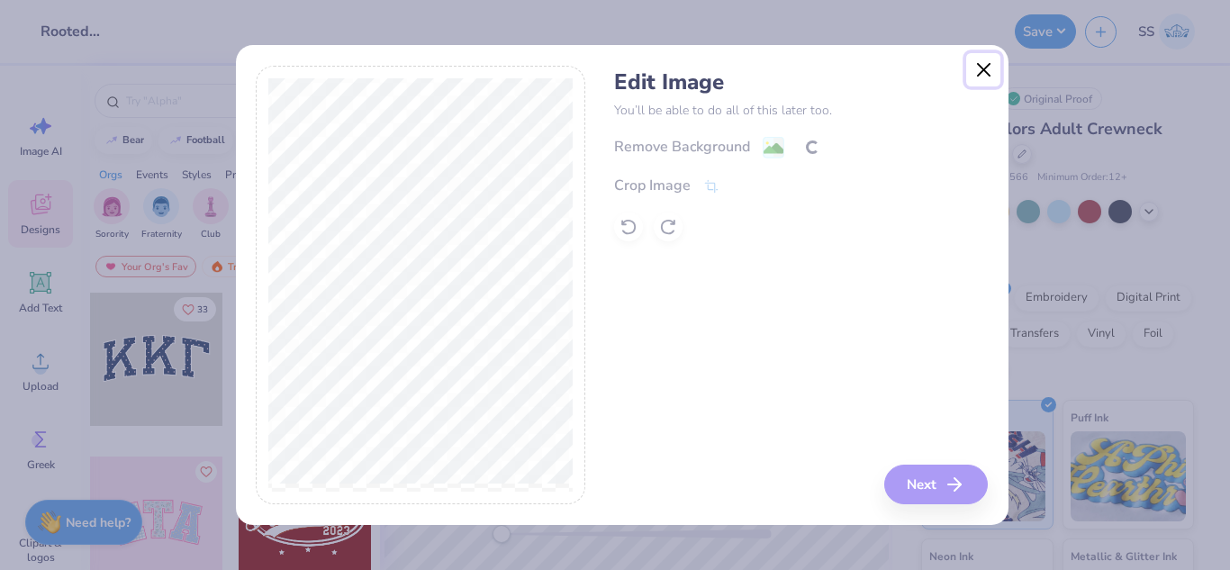
click at [976, 67] on button "Close" at bounding box center [983, 70] width 34 height 34
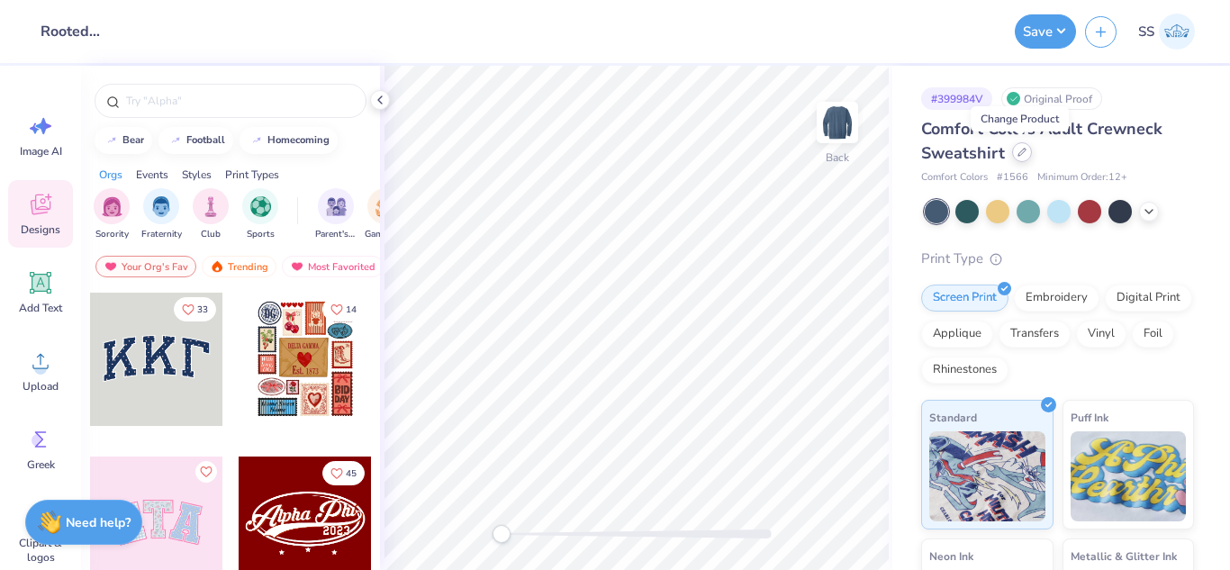
click at [1024, 157] on div at bounding box center [1022, 152] width 20 height 20
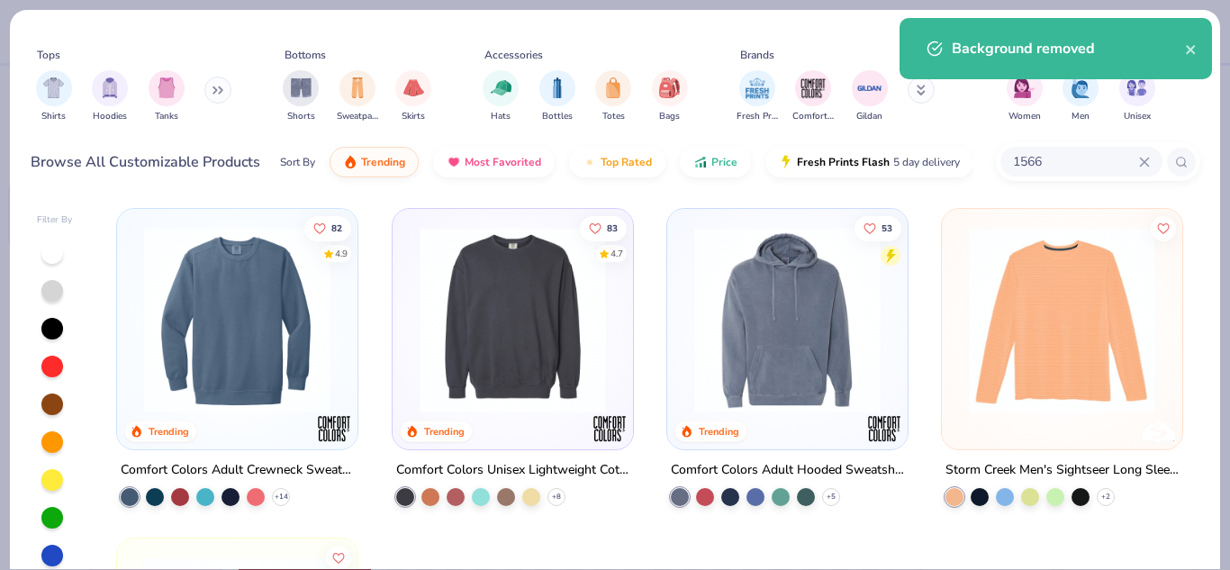
click at [782, 304] on img at bounding box center [787, 320] width 204 height 186
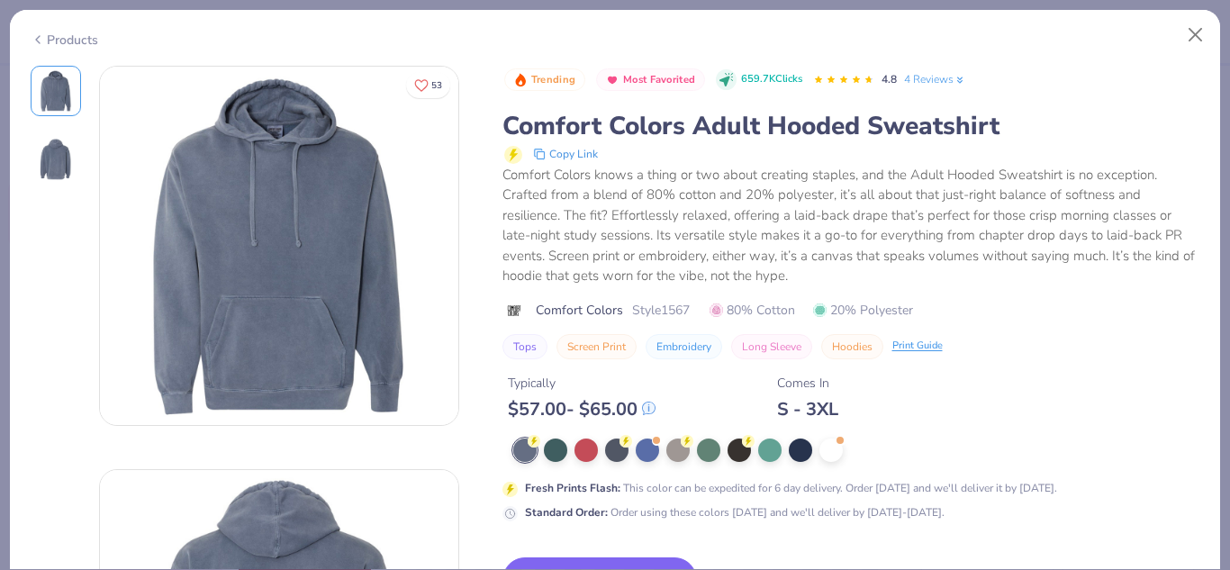
click at [826, 508] on div "Standard Order : Order using these colors today and we'll deliver by Sep 24-27." at bounding box center [735, 512] width 420 height 16
click at [943, 397] on div "Typically $ 57.00 - $ 65.00 Comes In S - 3XL" at bounding box center [851, 389] width 698 height 61
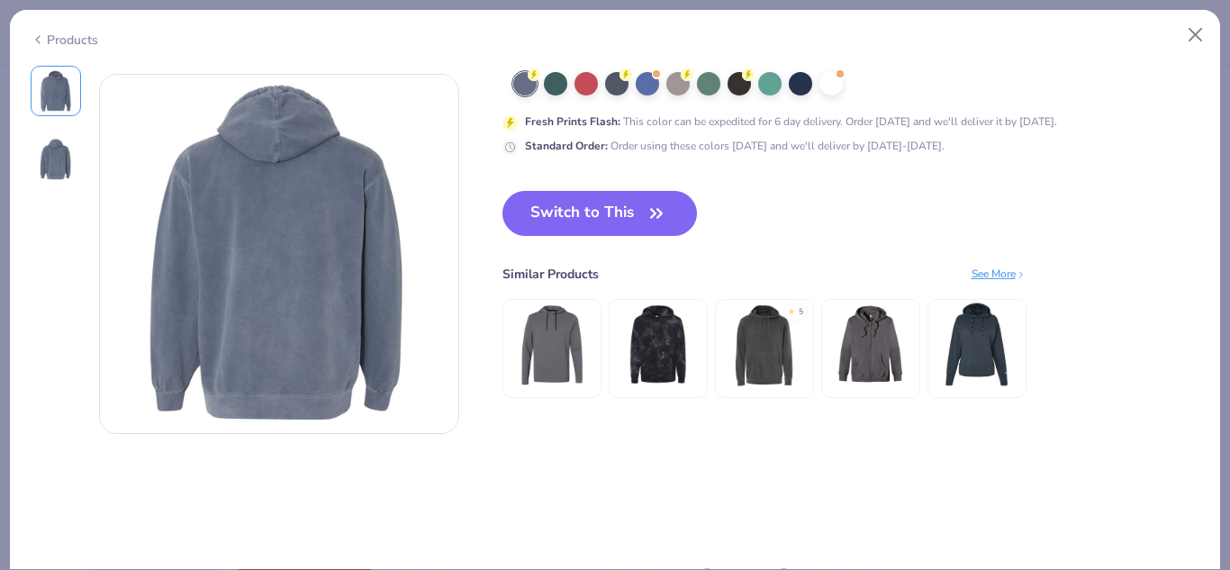
scroll to position [412, 0]
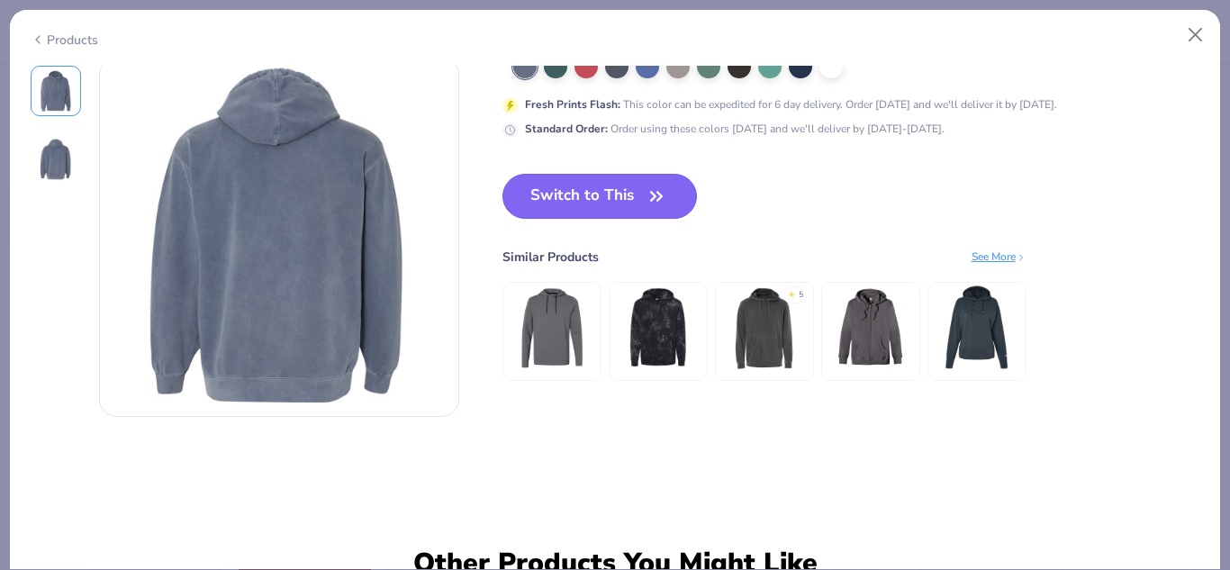
click at [615, 196] on button "Switch to This" at bounding box center [599, 196] width 195 height 45
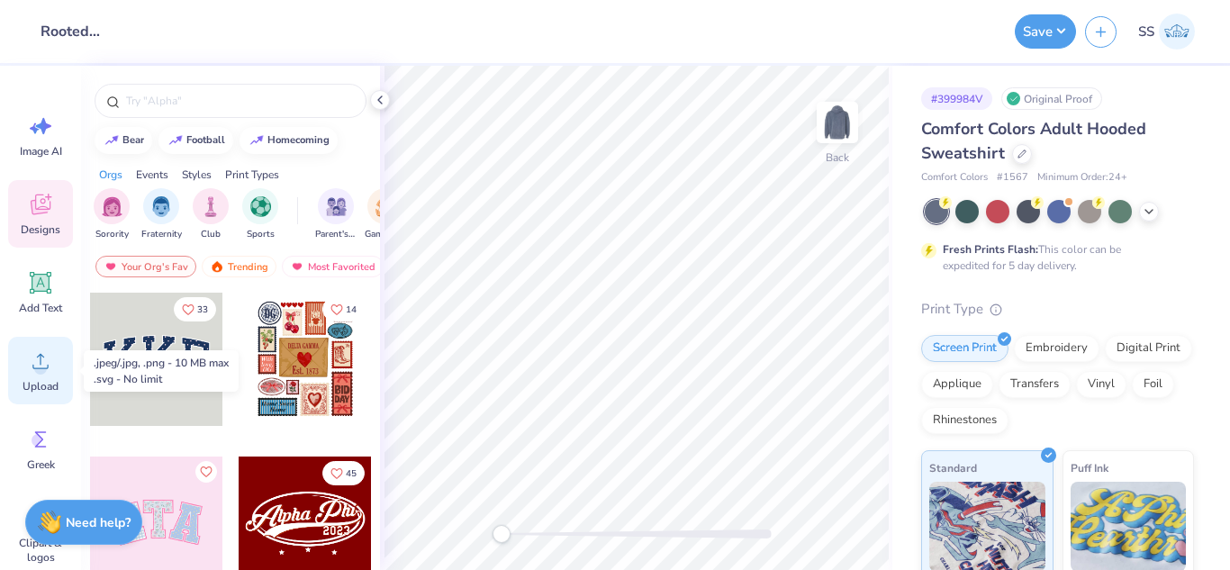
click at [52, 360] on icon at bounding box center [40, 361] width 27 height 27
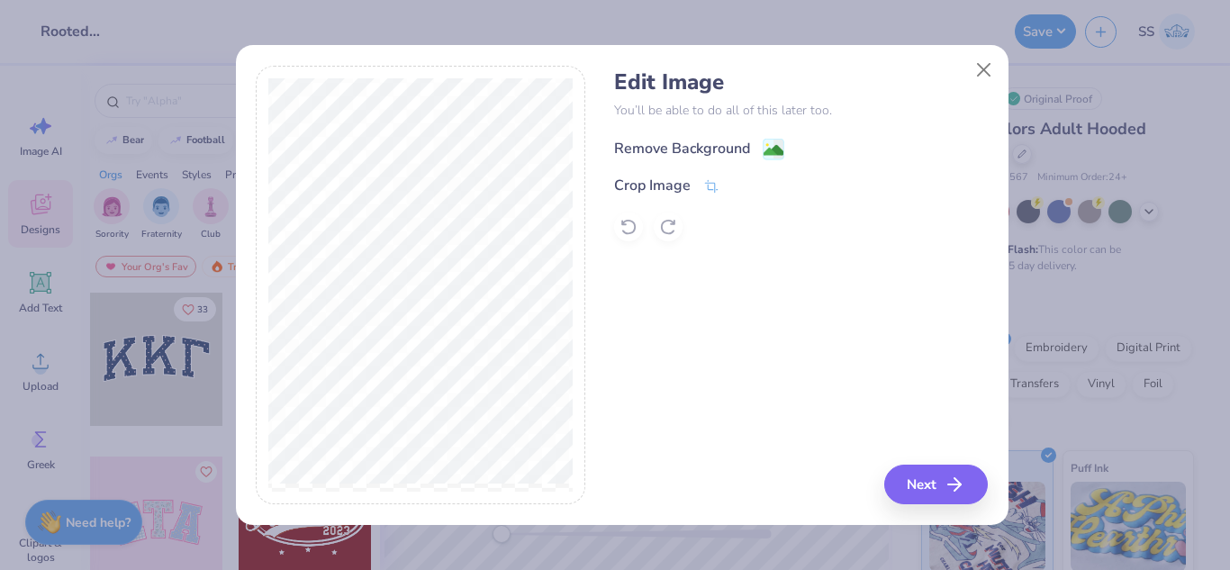
click at [754, 147] on div "Remove Background" at bounding box center [699, 149] width 170 height 23
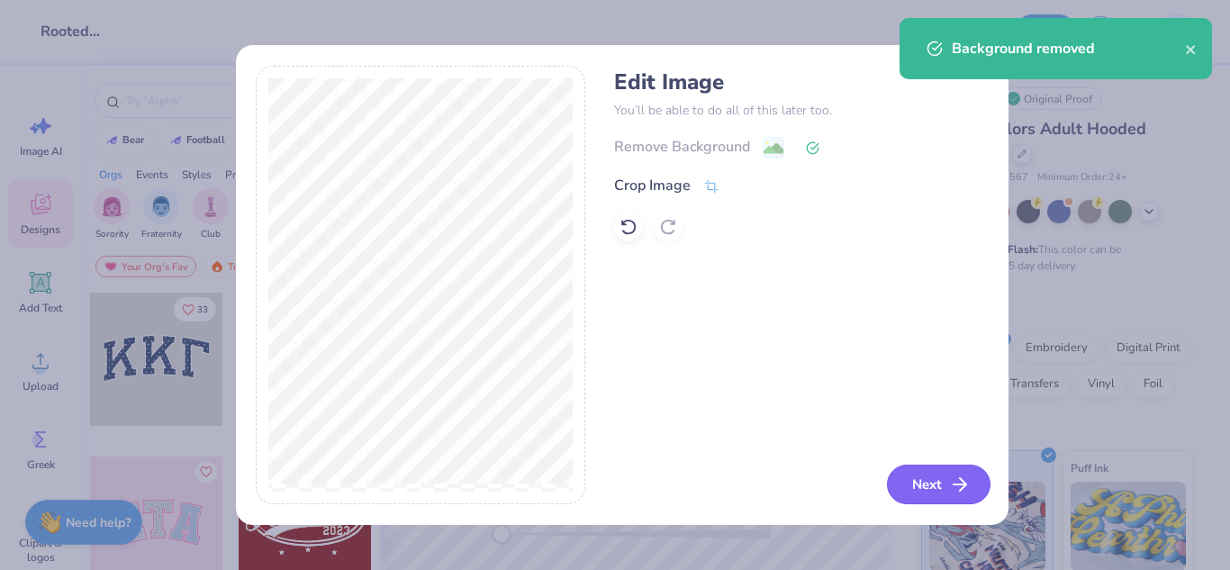
click at [934, 477] on button "Next" at bounding box center [939, 485] width 104 height 40
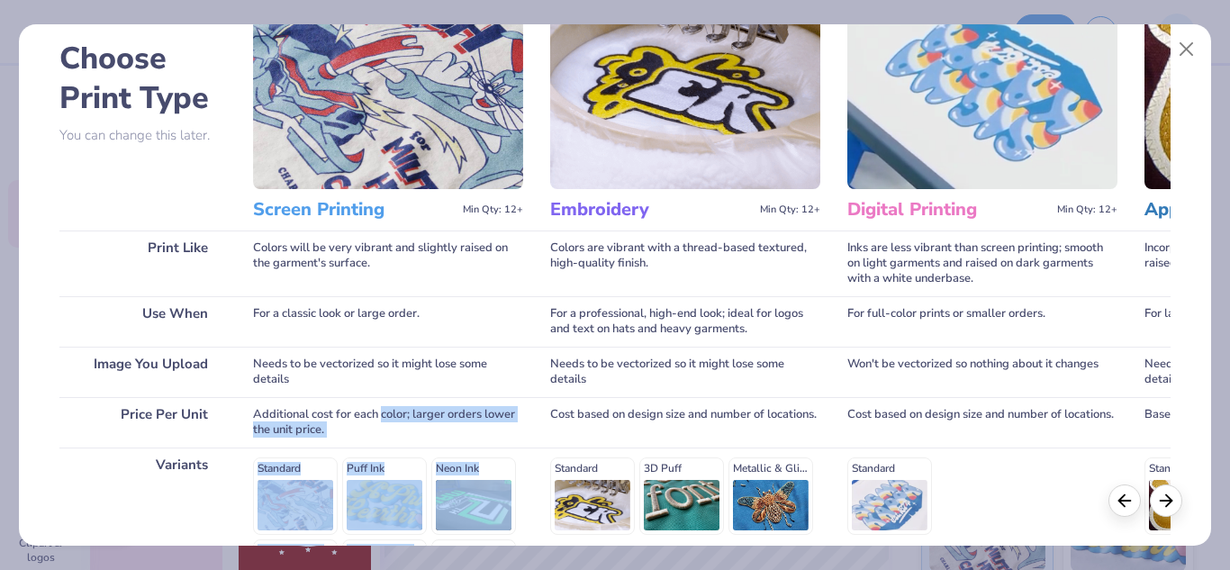
scroll to position [328, 0]
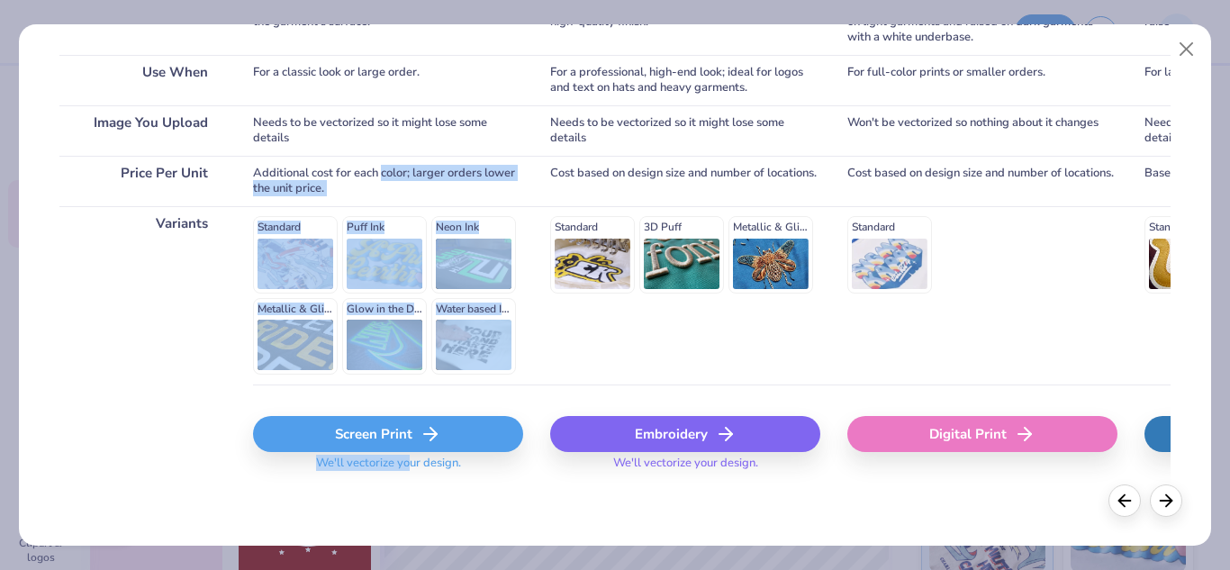
drag, startPoint x: 382, startPoint y: 506, endPoint x: 412, endPoint y: 566, distance: 67.7
click at [412, 566] on div "Choose Print Type You can change this later. Print Like Use When Image You Uplo…" at bounding box center [615, 285] width 1230 height 570
click at [361, 431] on div "Screen Print" at bounding box center [388, 434] width 270 height 36
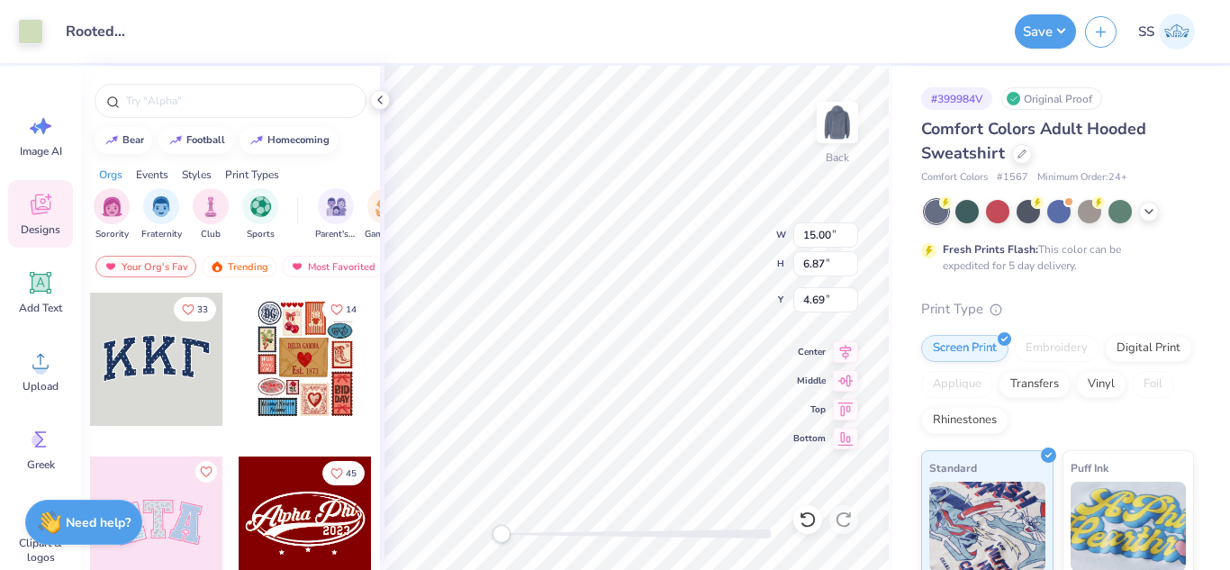
type input "8.13"
type input "3.72"
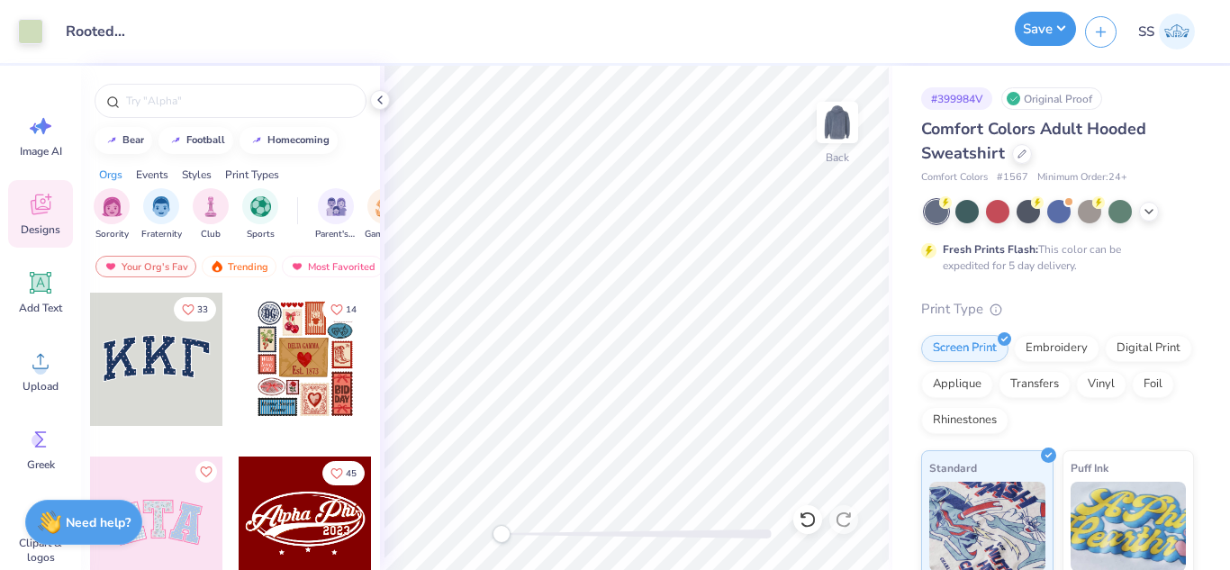
click at [1039, 46] on div "Save" at bounding box center [1045, 31] width 61 height 34
click at [1050, 39] on button "Save" at bounding box center [1045, 29] width 61 height 34
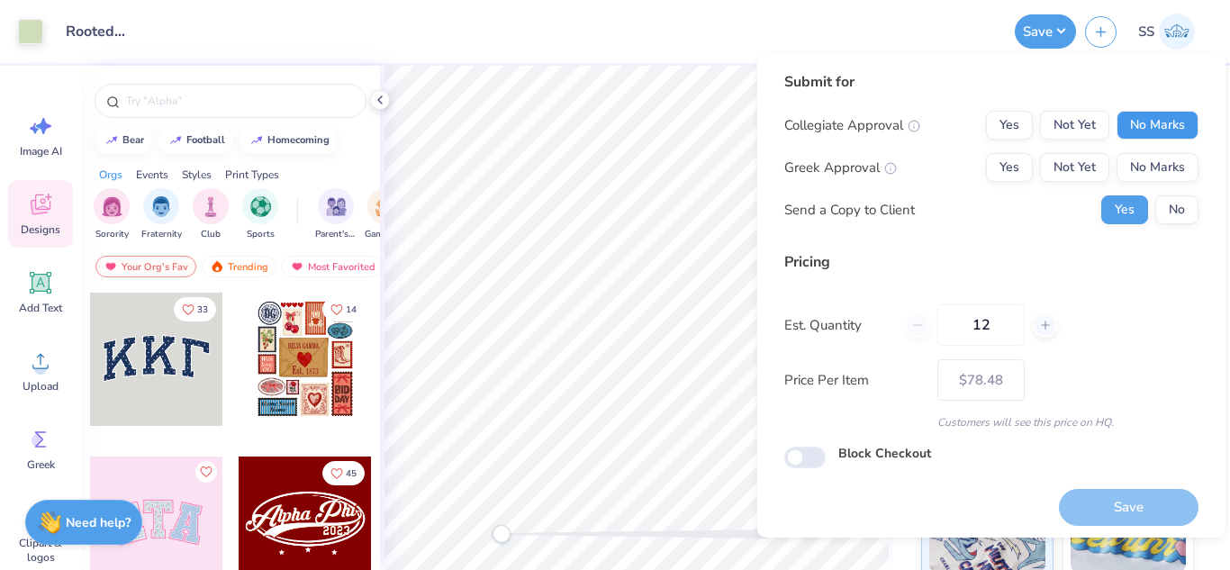
click at [1123, 138] on button "No Marks" at bounding box center [1158, 125] width 82 height 29
click at [1129, 161] on button "No Marks" at bounding box center [1158, 167] width 82 height 29
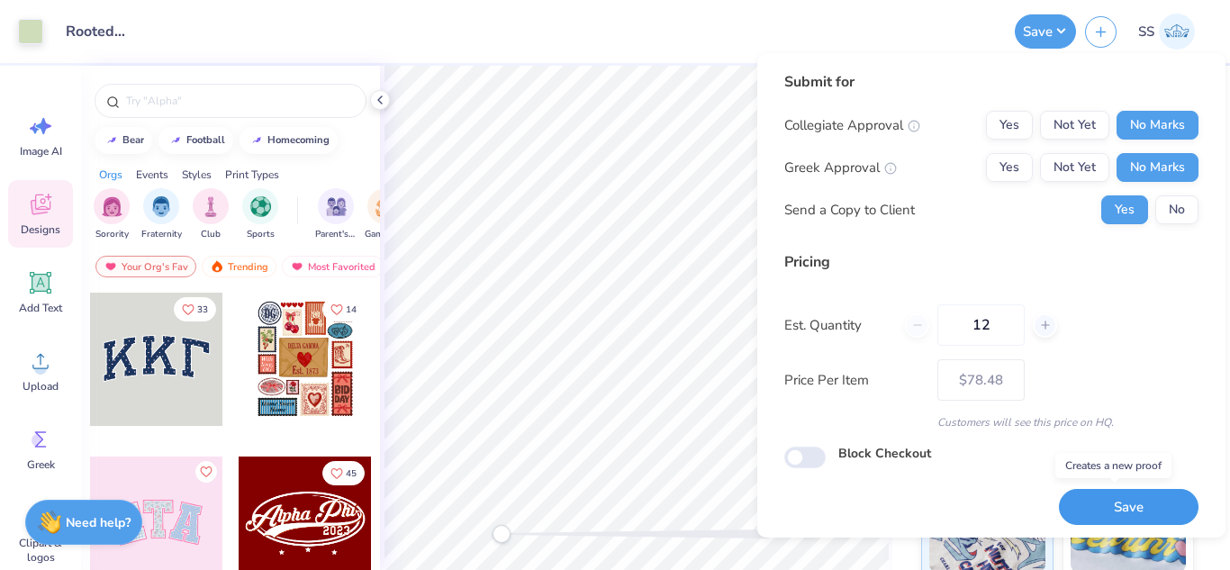
click at [1116, 489] on button "Save" at bounding box center [1129, 507] width 140 height 37
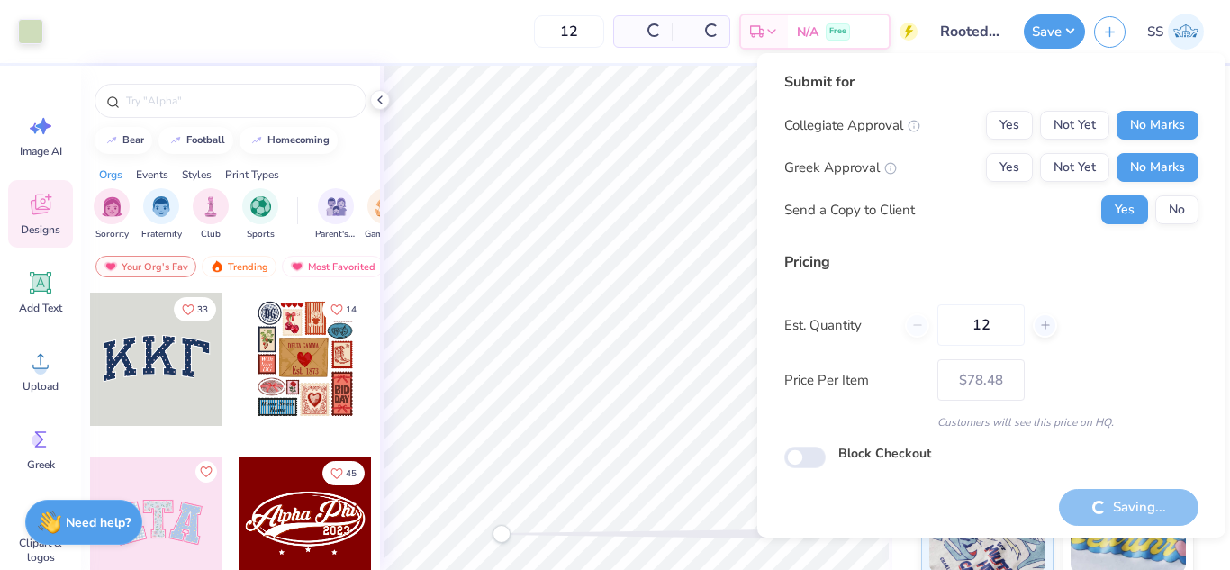
type input "– –"
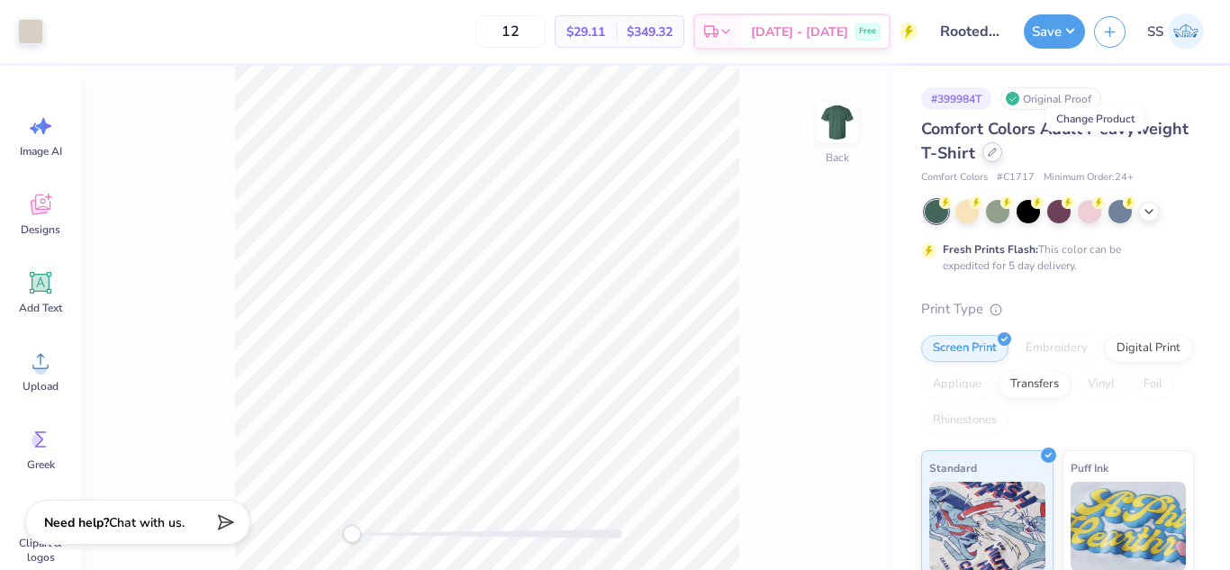
click at [997, 149] on icon at bounding box center [992, 152] width 9 height 9
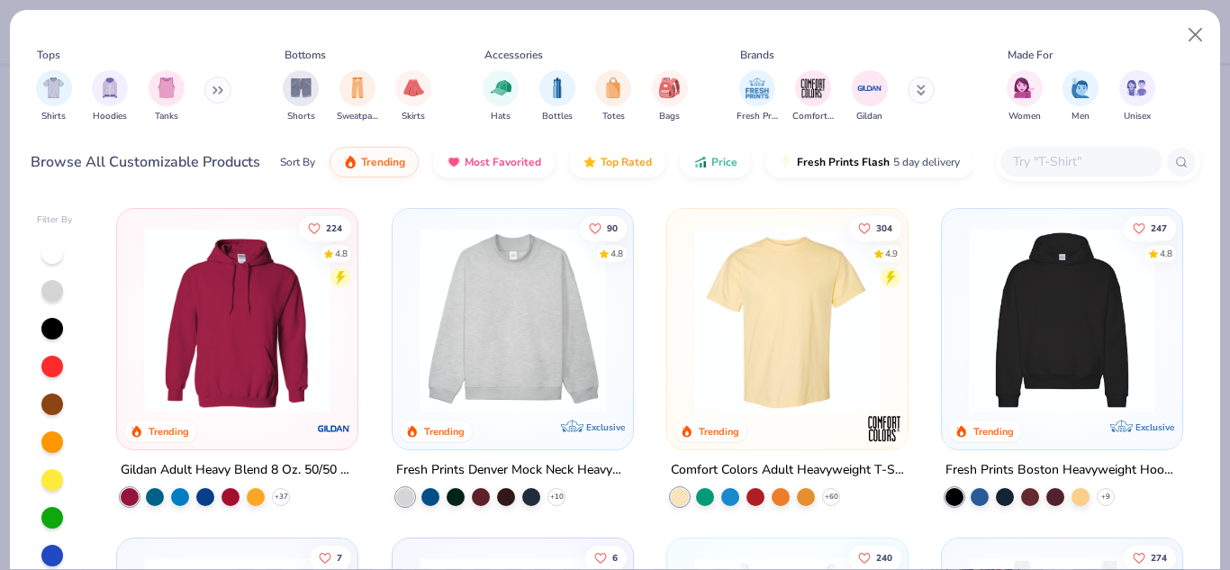
click at [1027, 159] on input "text" at bounding box center [1080, 161] width 139 height 21
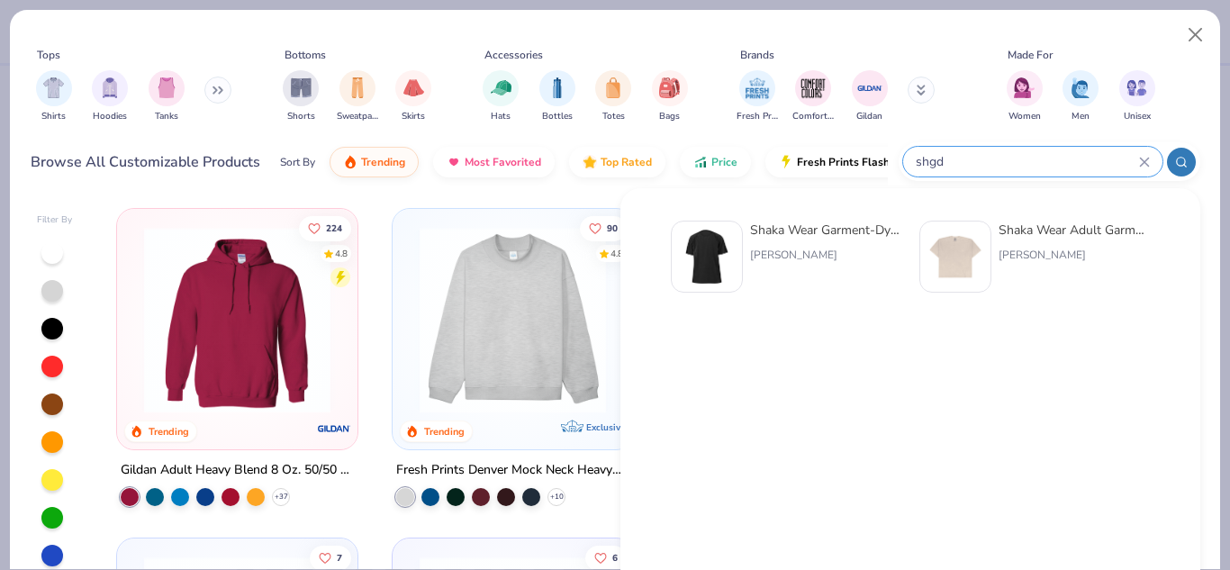
type input "shgd"
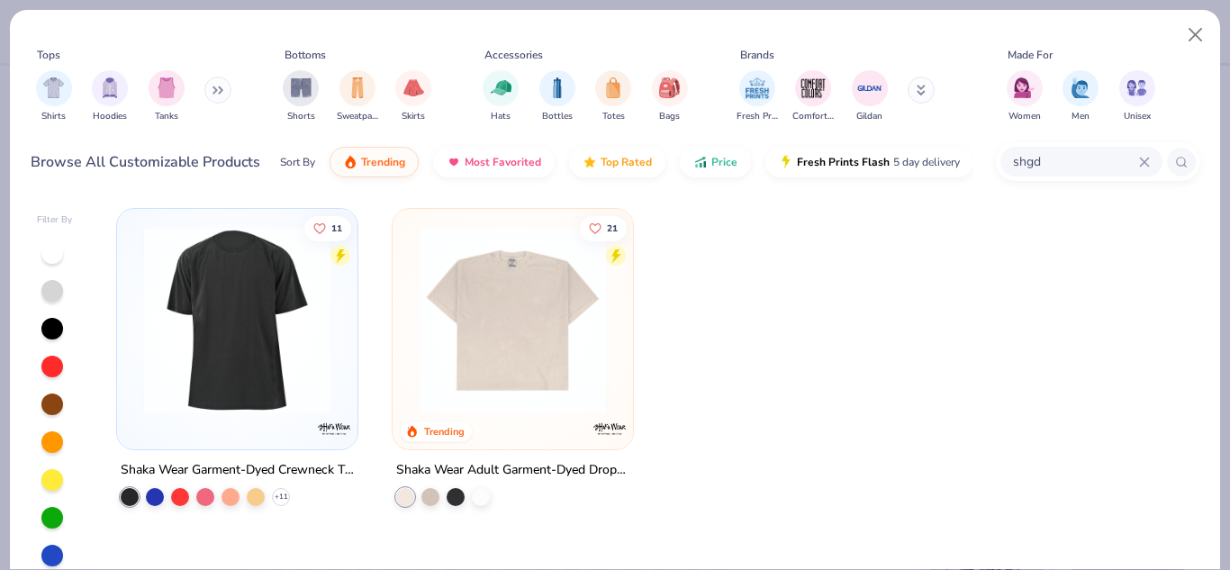
click at [296, 295] on img at bounding box center [237, 320] width 204 height 186
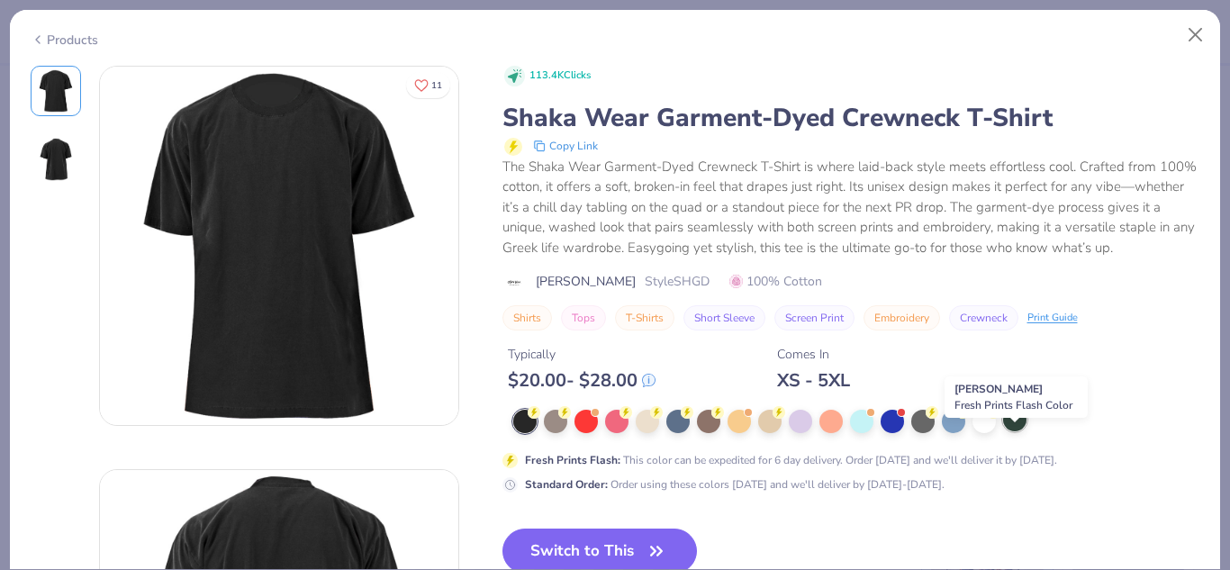
click at [1008, 431] on div at bounding box center [1014, 419] width 23 height 23
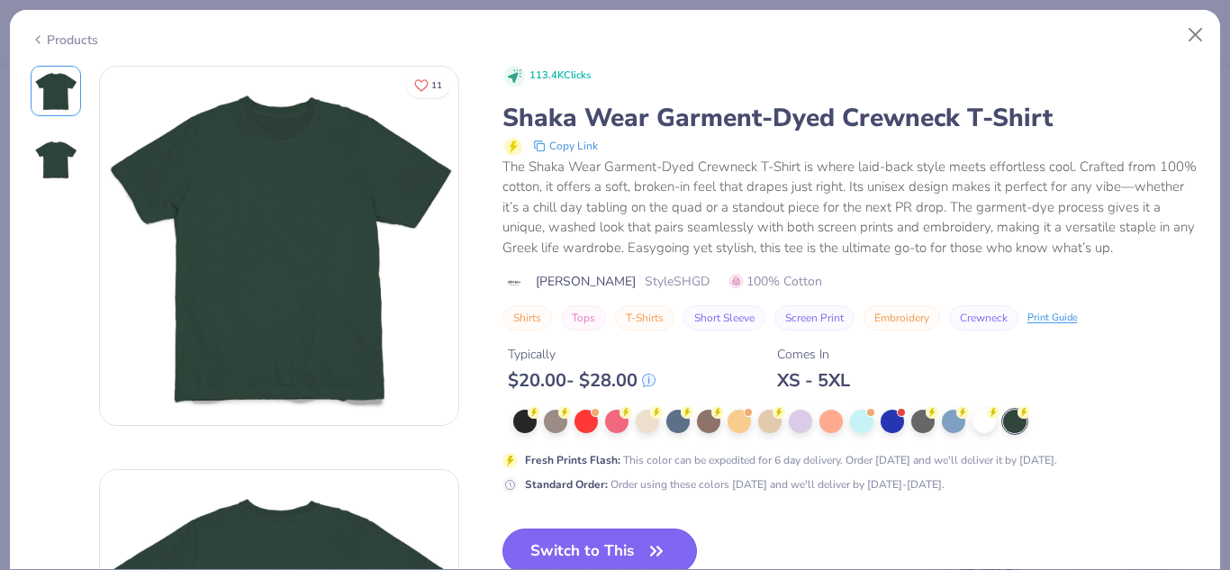
click at [540, 549] on button "Switch to This" at bounding box center [599, 551] width 195 height 45
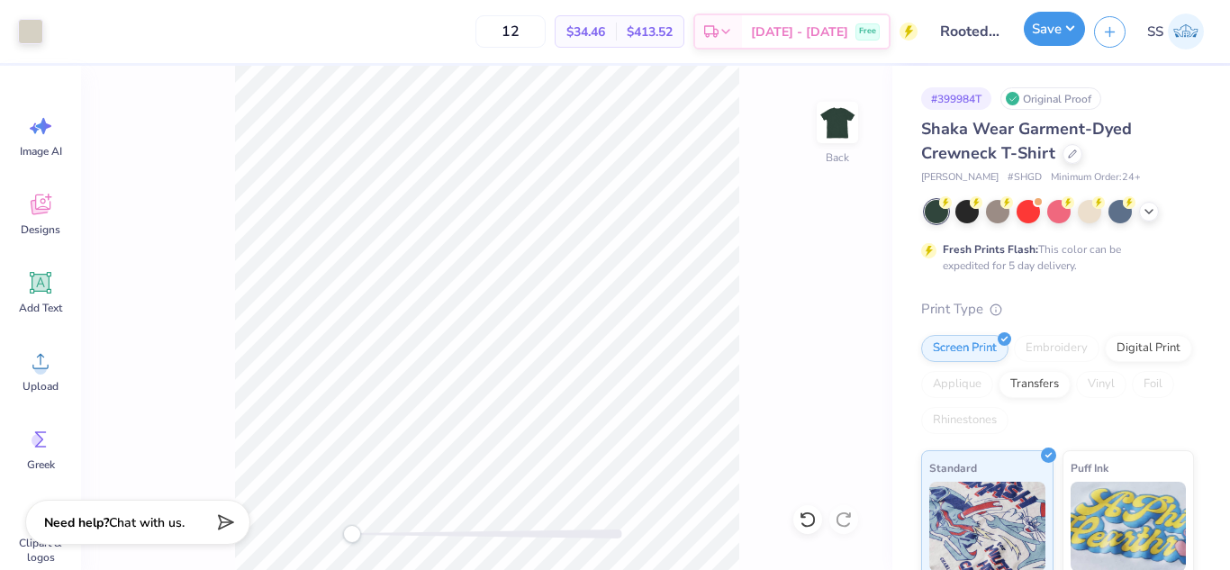
click at [1040, 32] on button "Save" at bounding box center [1054, 29] width 61 height 34
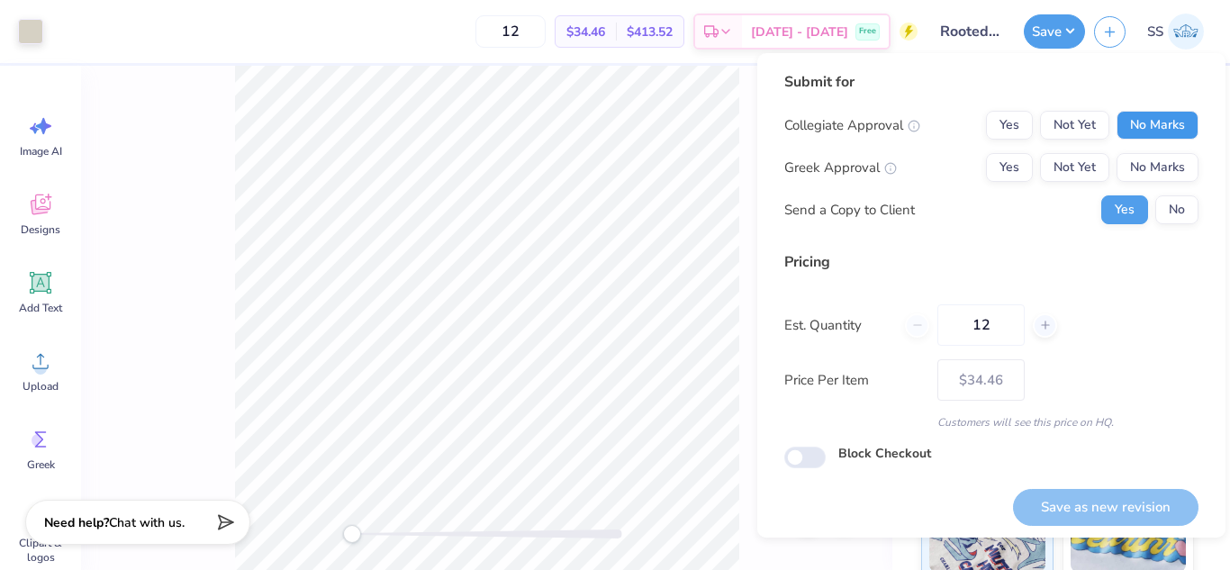
click at [1152, 114] on button "No Marks" at bounding box center [1158, 125] width 82 height 29
click at [1162, 159] on button "No Marks" at bounding box center [1158, 167] width 82 height 29
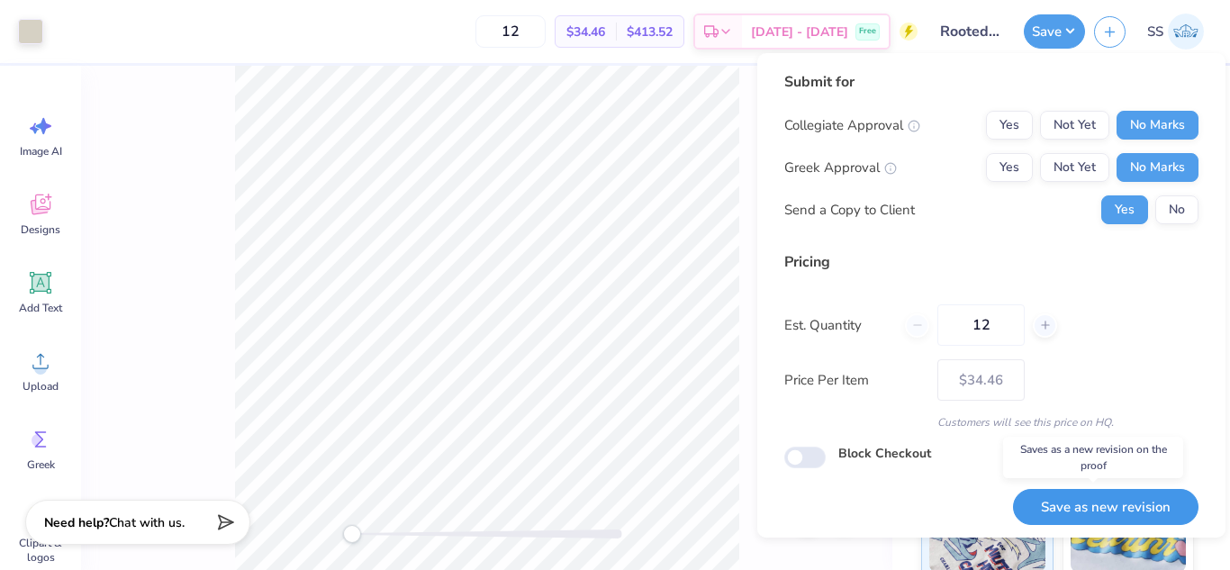
click at [1101, 499] on button "Save as new revision" at bounding box center [1105, 507] width 185 height 37
type input "$34.46"
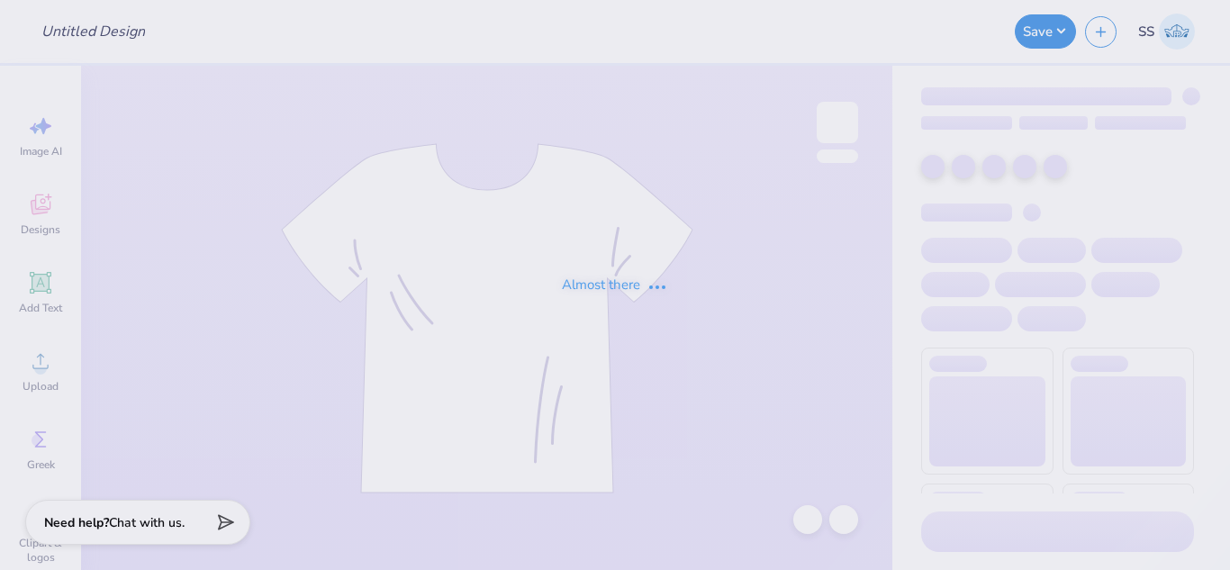
type input "Rooted Plant + Coffee Merch"
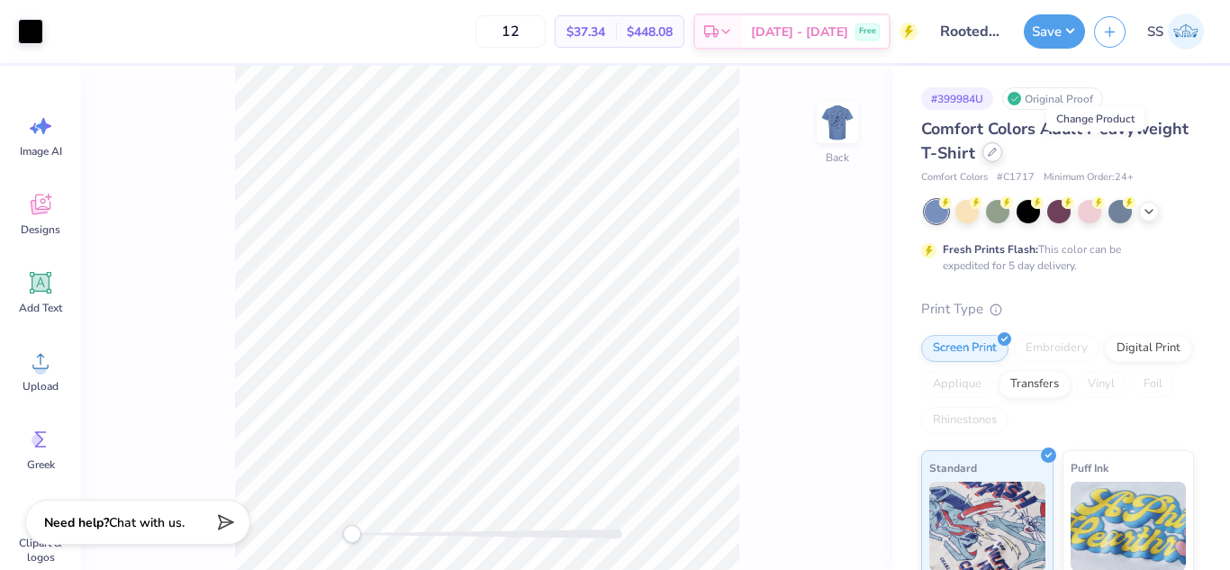
click at [996, 149] on icon at bounding box center [992, 152] width 7 height 7
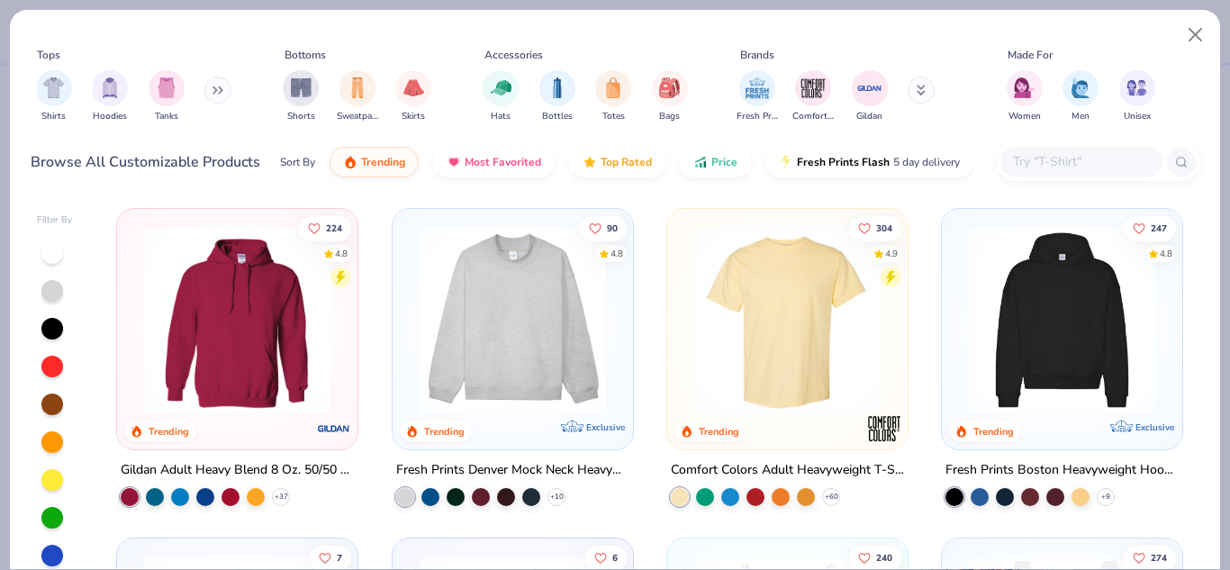
click at [1082, 154] on input "text" at bounding box center [1080, 161] width 139 height 21
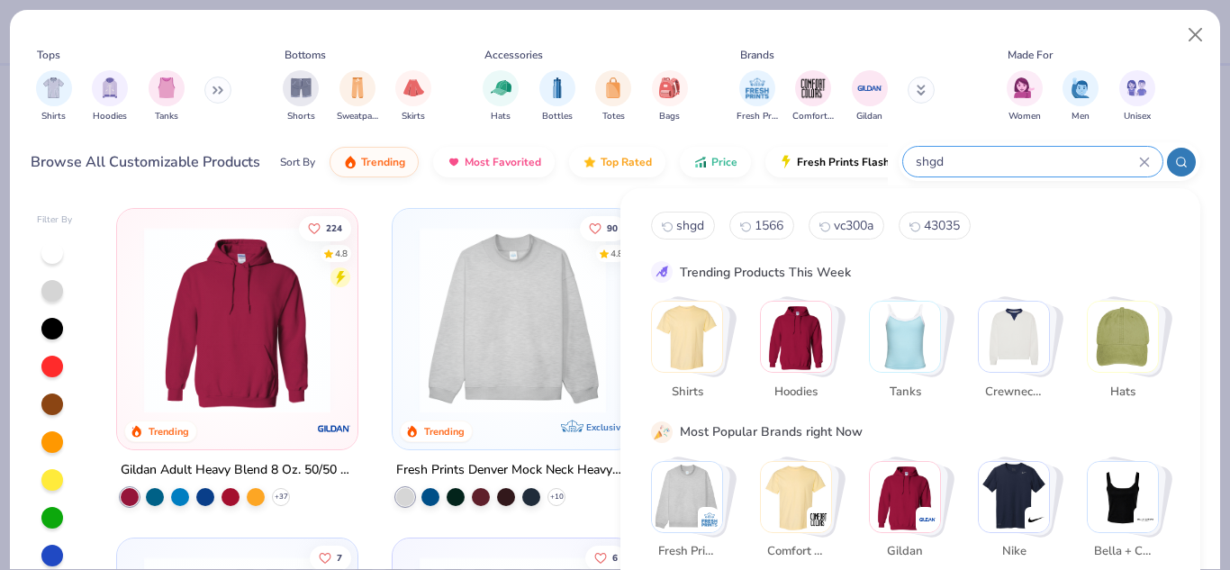
type input "shgd"
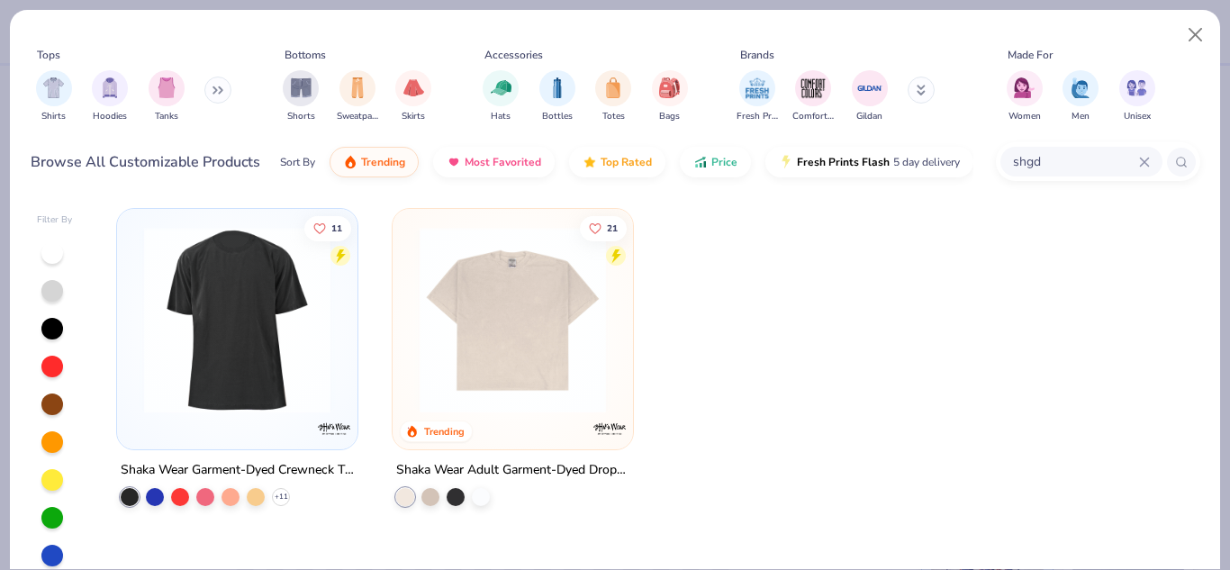
click at [267, 266] on img at bounding box center [237, 320] width 204 height 186
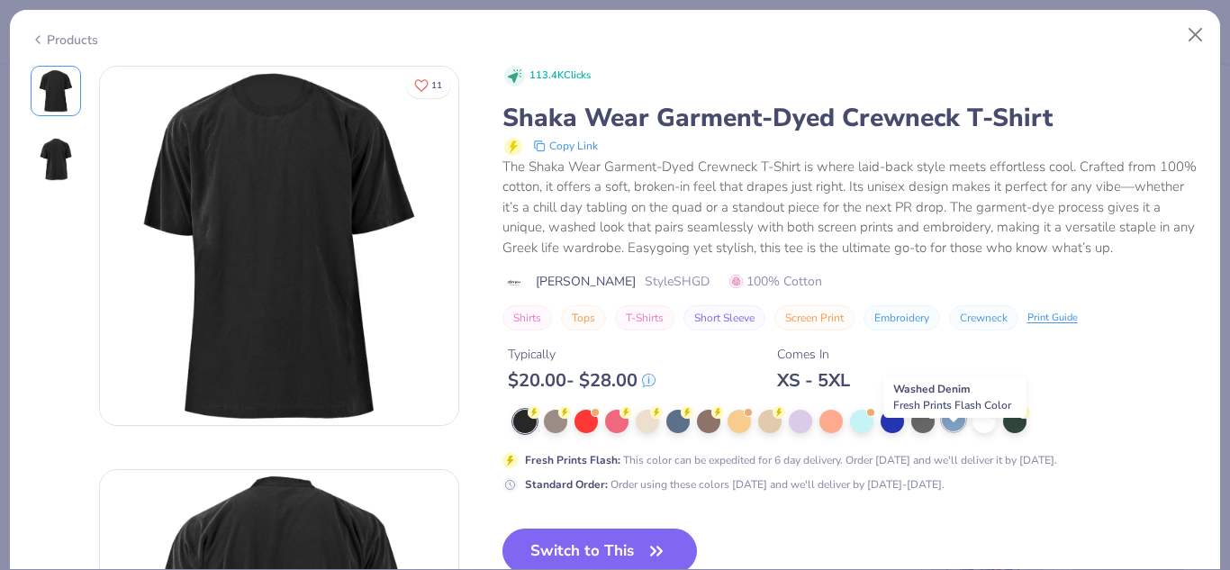
click at [958, 417] on circle at bounding box center [962, 410] width 13 height 13
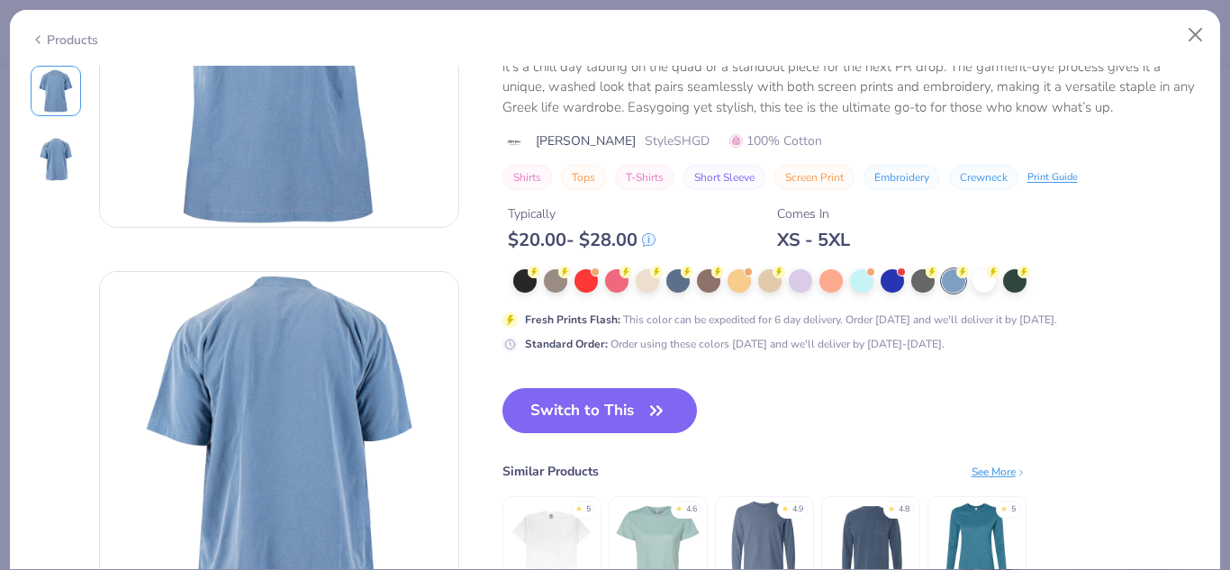
scroll to position [228, 0]
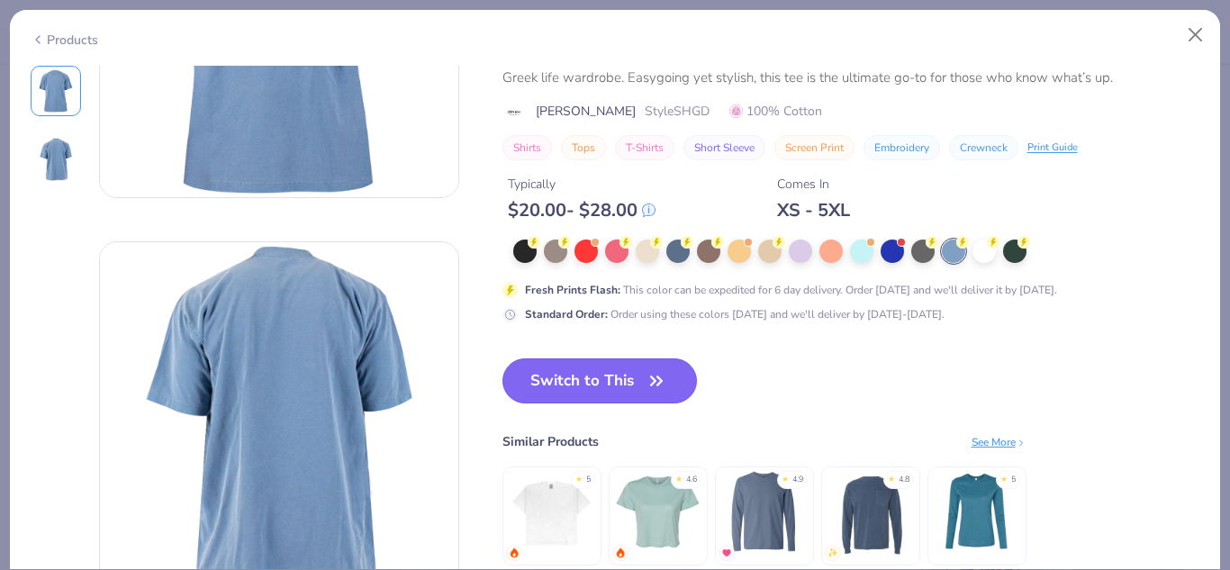
click at [538, 389] on button "Switch to This" at bounding box center [599, 380] width 195 height 45
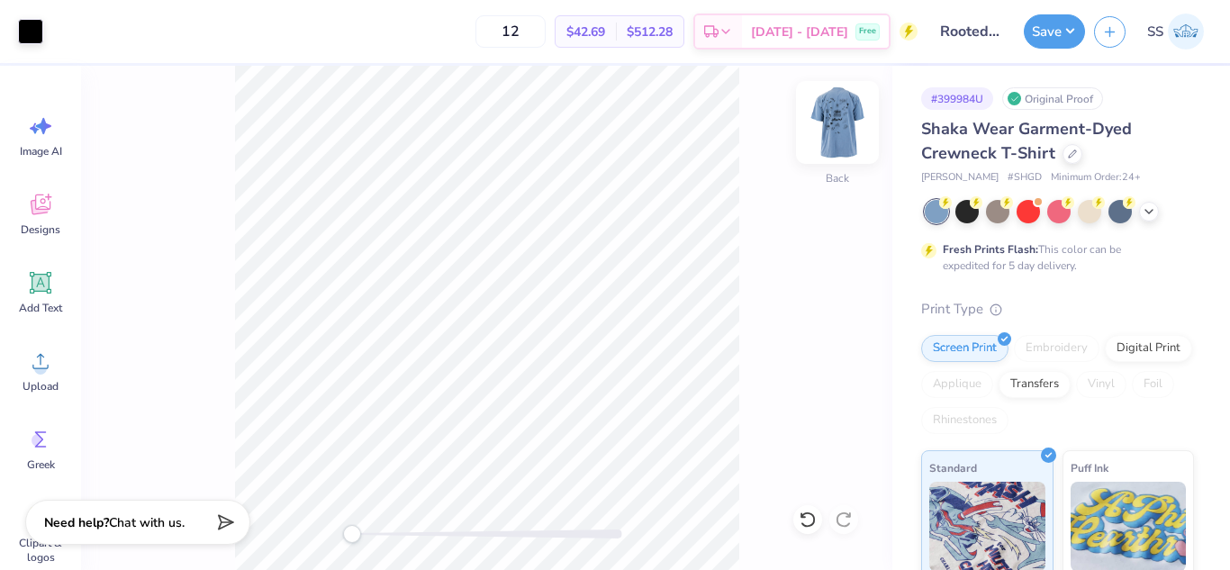
click at [845, 117] on img at bounding box center [837, 122] width 72 height 72
click at [1054, 41] on button "Save" at bounding box center [1054, 29] width 61 height 34
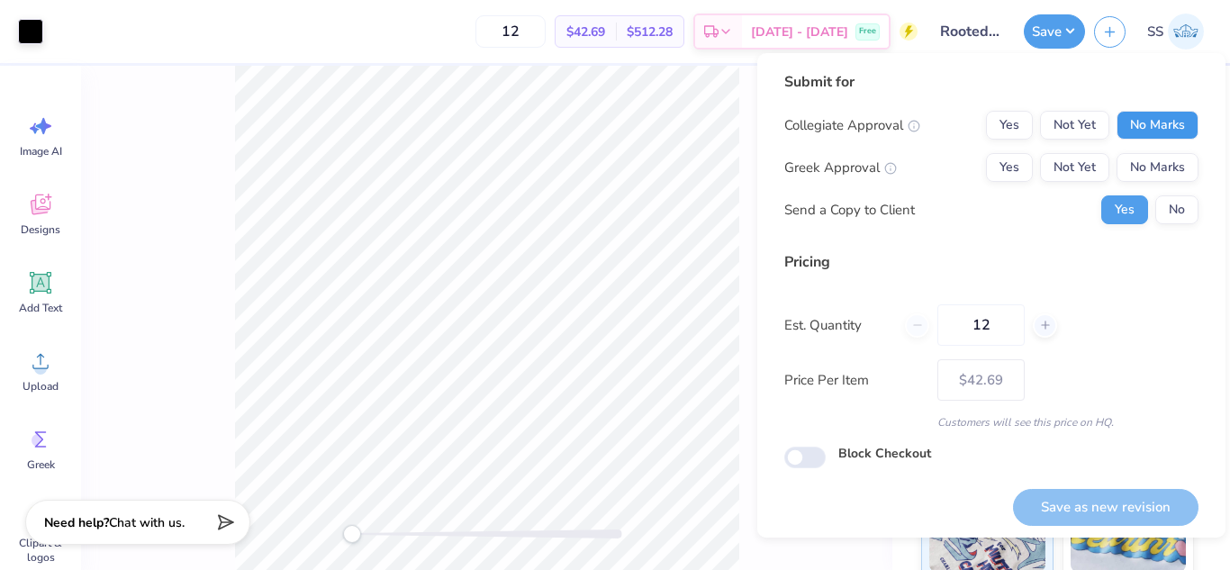
click at [1141, 121] on button "No Marks" at bounding box center [1158, 125] width 82 height 29
click at [1151, 168] on button "No Marks" at bounding box center [1158, 167] width 82 height 29
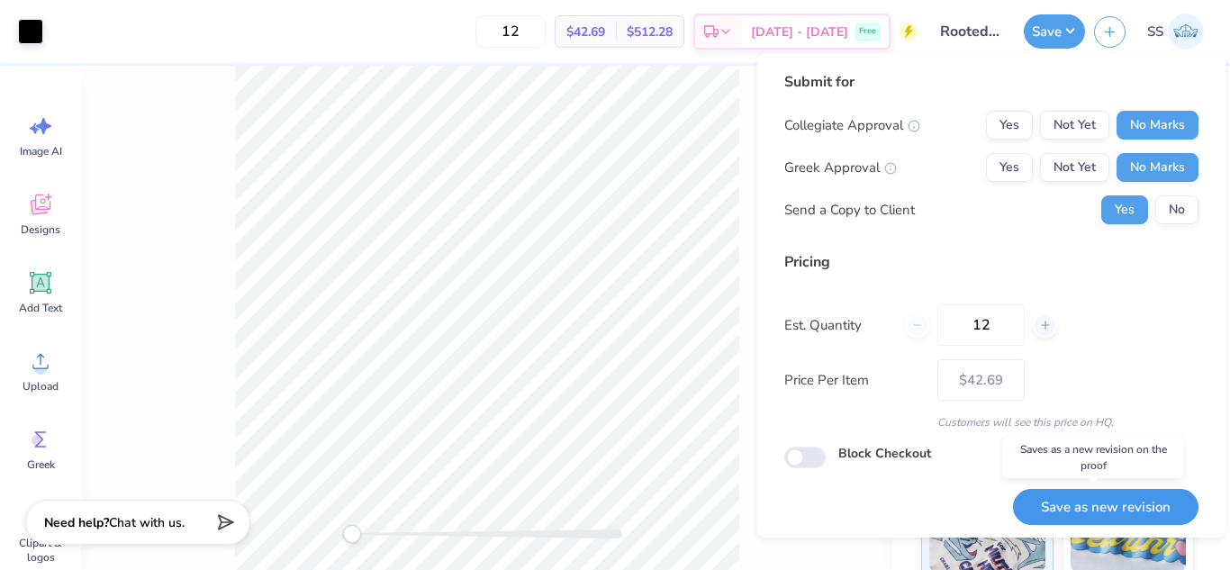
click at [1078, 494] on button "Save as new revision" at bounding box center [1105, 507] width 185 height 37
type input "$42.69"
